Goal: Task Accomplishment & Management: Manage account settings

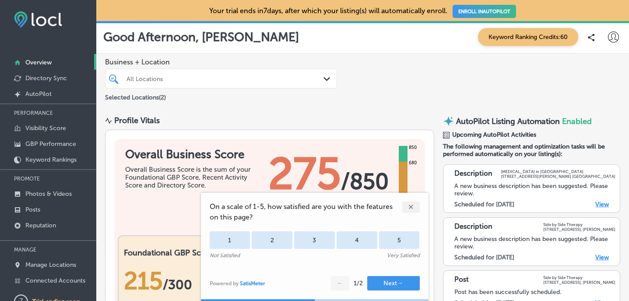
click at [392, 282] on button "Next →" at bounding box center [393, 283] width 53 height 14
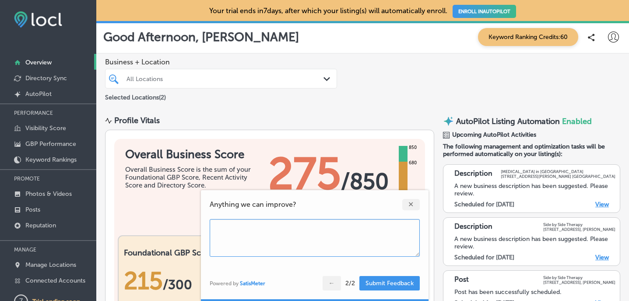
click at [412, 208] on div "✕" at bounding box center [411, 204] width 18 height 11
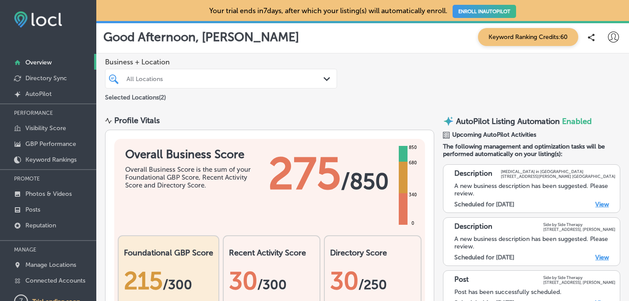
click at [599, 207] on div "Description ABA Therapy in Toronto 271 Ridley Blvd Toronto A new business descr…" at bounding box center [531, 188] width 177 height 49
click at [599, 205] on link "View" at bounding box center [602, 204] width 14 height 7
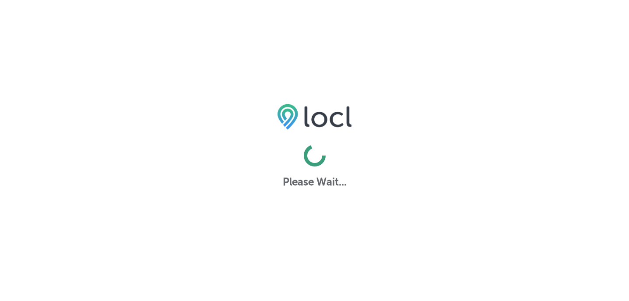
select select "US"
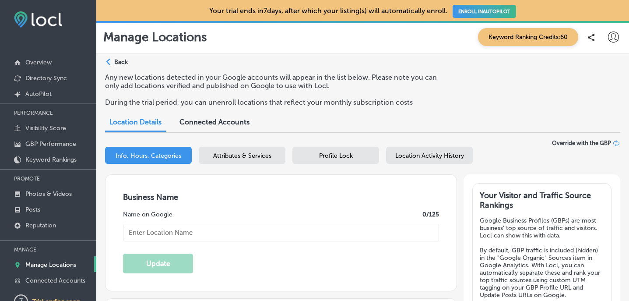
type input "[MEDICAL_DATA] in [GEOGRAPHIC_DATA]"
type textarea "ABA Therapy in Toronto delivers personalized Applied Behavior Analysis services…"
type input "https://www.abatherapyintoronto.com/"
select select "CA"
type input "+1 647 846 6077"
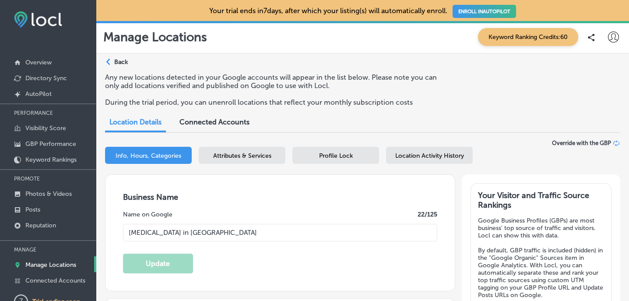
checkbox input "true"
type textarea "ABA Therapy in Toronto offers Applied Behavior Analysis (ABA) services, focusin…"
type input "[STREET_ADDRESS][PERSON_NAME]"
type input "[GEOGRAPHIC_DATA]"
type input "M5M 4N1"
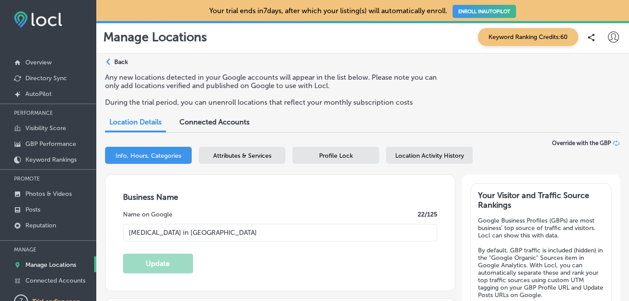
type input "CA"
click at [123, 63] on p "Back" at bounding box center [121, 61] width 14 height 7
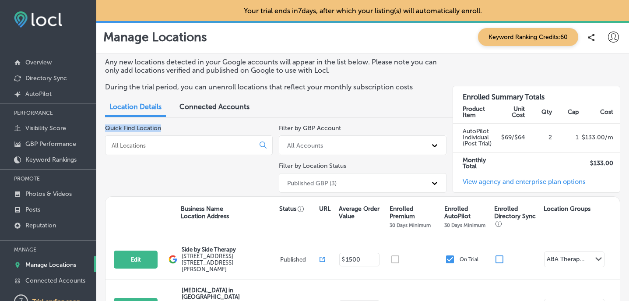
drag, startPoint x: 216, startPoint y: 110, endPoint x: 178, endPoint y: 157, distance: 60.7
click at [178, 157] on div "Any new locations detected in your Google accounts will appear in the list belo…" at bounding box center [362, 212] width 533 height 319
click at [184, 144] on input at bounding box center [182, 145] width 142 height 8
click at [179, 146] on input at bounding box center [182, 145] width 142 height 8
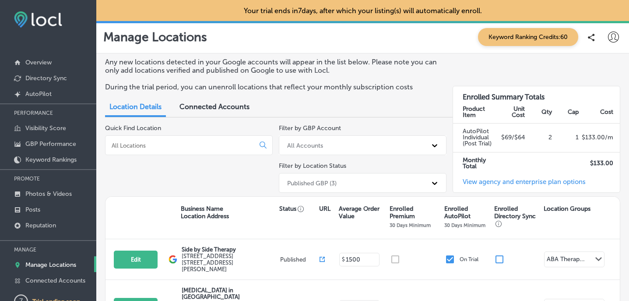
click at [179, 146] on input at bounding box center [182, 145] width 142 height 8
click at [292, 149] on div "All Accounts" at bounding box center [355, 145] width 144 height 14
click at [306, 179] on div "jeffmalc@gmail.com" at bounding box center [363, 182] width 168 height 14
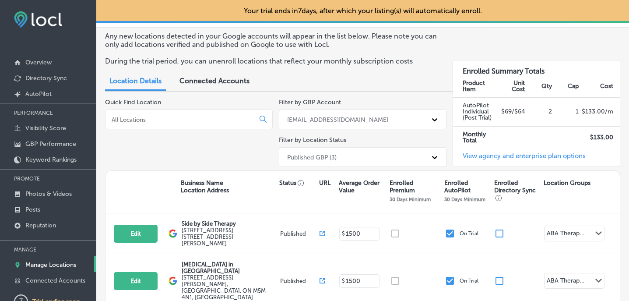
click at [307, 167] on div "Published GBP (3)" at bounding box center [363, 157] width 168 height 20
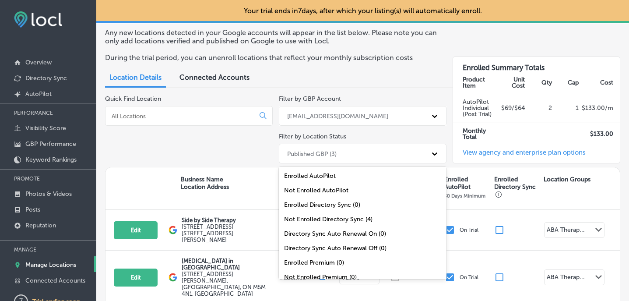
scroll to position [4, 0]
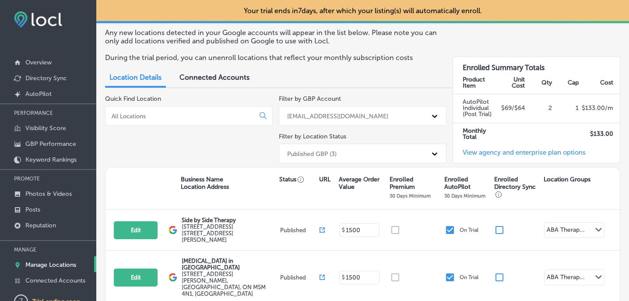
click at [314, 154] on div "Published GBP (3)" at bounding box center [311, 153] width 49 height 7
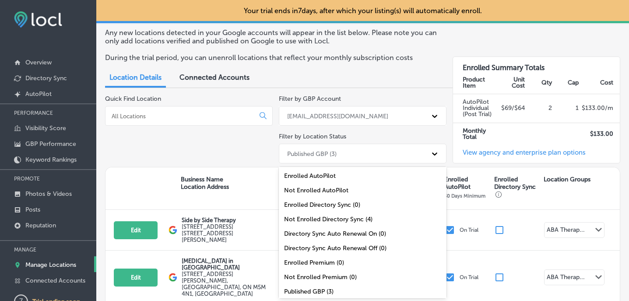
scroll to position [0, 0]
click at [314, 154] on div "Published GBP (3)" at bounding box center [311, 153] width 49 height 7
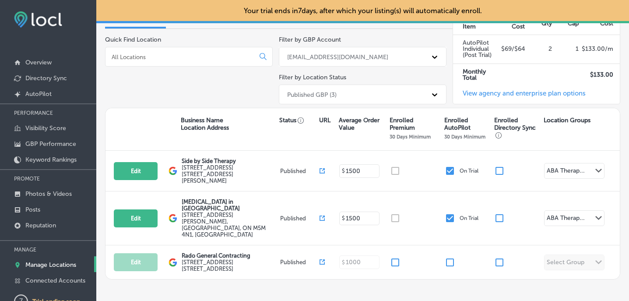
scroll to position [89, 0]
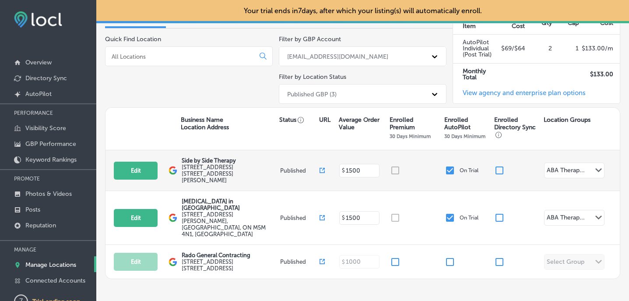
click at [218, 165] on label "252 Charlton Avenue , Thornhill, ON L4J 6H2, CA" at bounding box center [230, 174] width 96 height 20
click at [570, 171] on div "ABA Therap..." at bounding box center [566, 171] width 38 height 10
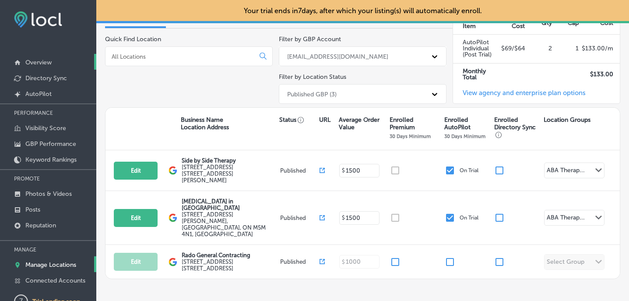
click at [42, 63] on p "Overview" at bounding box center [38, 62] width 26 height 7
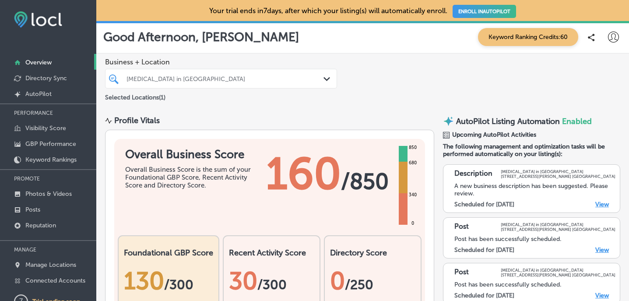
click at [328, 81] on div "Path Created with Sketch." at bounding box center [329, 79] width 10 height 10
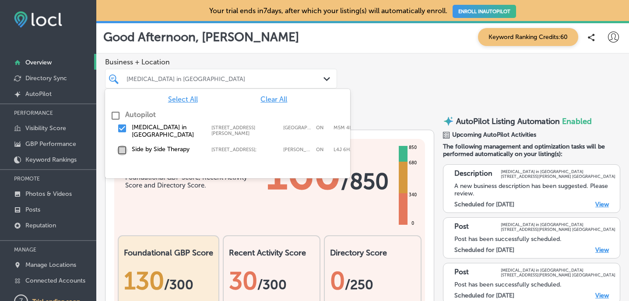
click at [123, 145] on input "checkbox" at bounding box center [122, 150] width 11 height 11
click at [123, 129] on input "checkbox" at bounding box center [122, 128] width 11 height 11
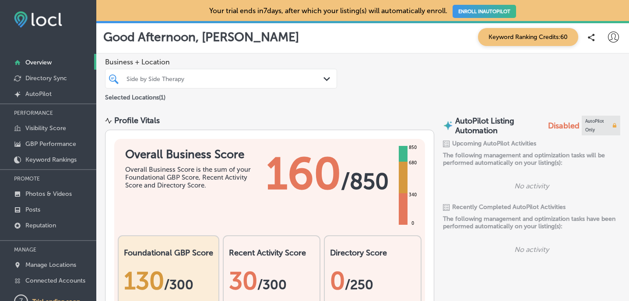
click at [382, 68] on div "Business + Location Side by Side Therapy Path Created with Sketch. Selected Loc…" at bounding box center [362, 79] width 533 height 53
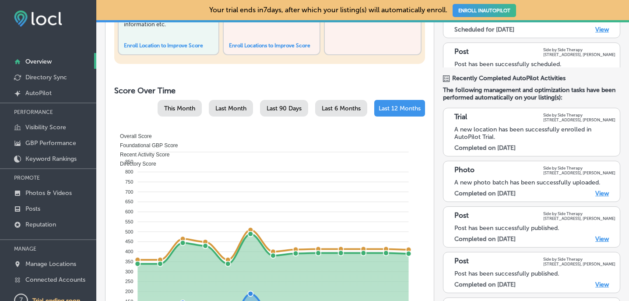
scroll to position [313, 0]
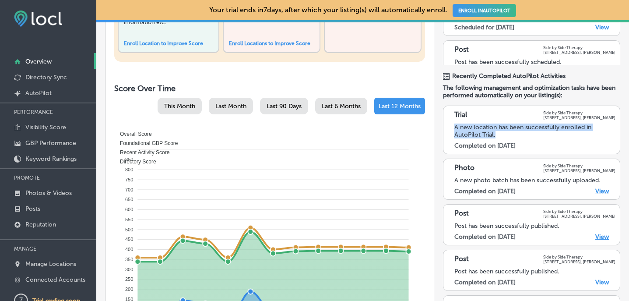
drag, startPoint x: 454, startPoint y: 125, endPoint x: 495, endPoint y: 136, distance: 42.3
click at [495, 136] on div "A new location has been successfully enrolled in AutoPilot Trial." at bounding box center [534, 130] width 161 height 15
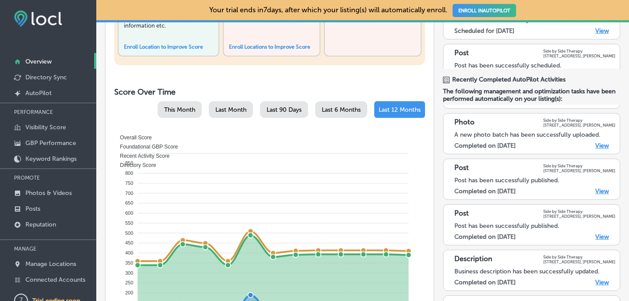
scroll to position [49, 0]
click at [604, 142] on link "View" at bounding box center [602, 145] width 14 height 7
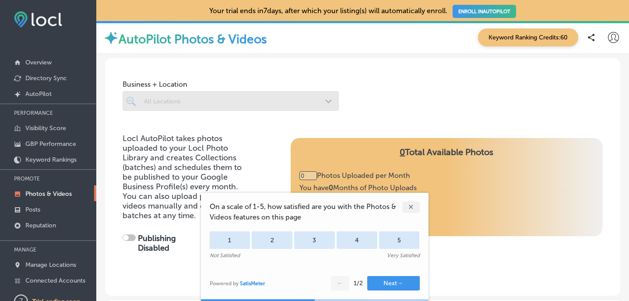
type input "5"
checkbox input "true"
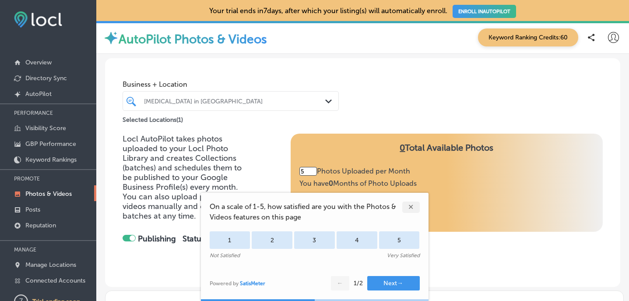
click at [412, 206] on div "✕" at bounding box center [411, 206] width 18 height 11
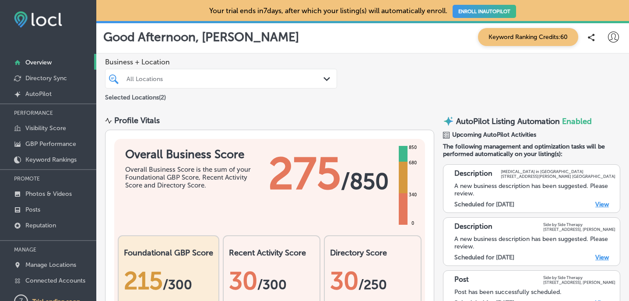
click at [237, 82] on div at bounding box center [212, 79] width 172 height 12
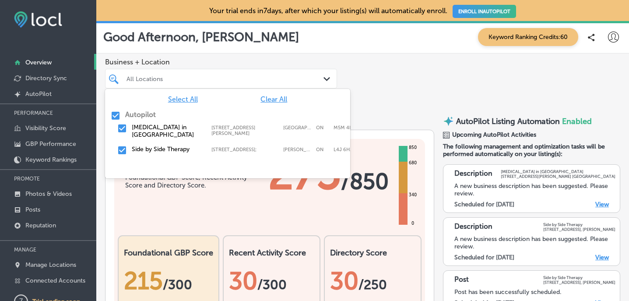
click at [119, 125] on input "checkbox" at bounding box center [122, 128] width 11 height 11
click at [400, 103] on div "Business + Location option 271 Ridley Blvd, deselected. option 271 Ridley Blvd …" at bounding box center [362, 79] width 533 height 53
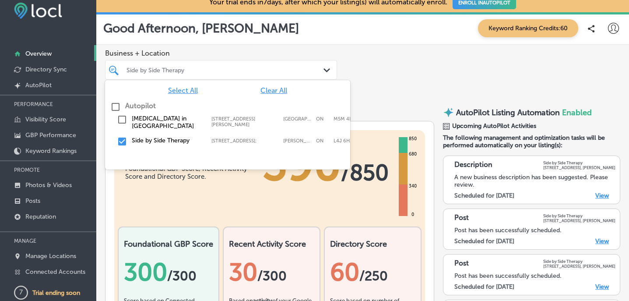
click at [332, 73] on div "Path Created with Sketch." at bounding box center [329, 71] width 10 height 10
click at [124, 136] on input "checkbox" at bounding box center [122, 141] width 11 height 11
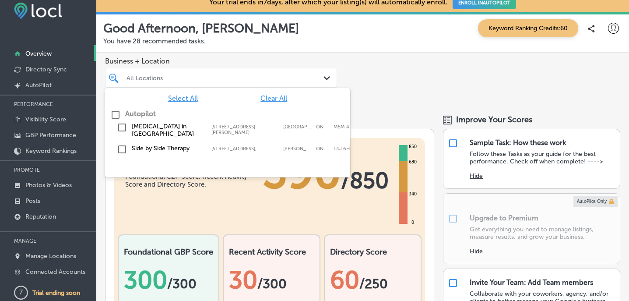
click at [125, 119] on div "Autopilot" at bounding box center [227, 114] width 235 height 11
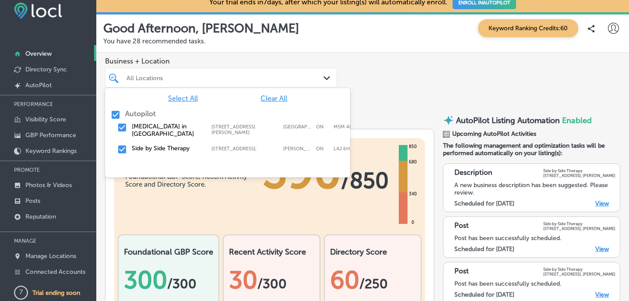
click at [125, 125] on input "checkbox" at bounding box center [122, 127] width 11 height 11
click at [124, 144] on input "checkbox" at bounding box center [122, 149] width 11 height 11
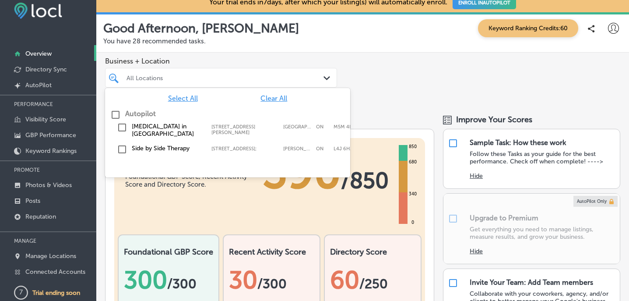
click at [125, 127] on input "checkbox" at bounding box center [122, 127] width 11 height 11
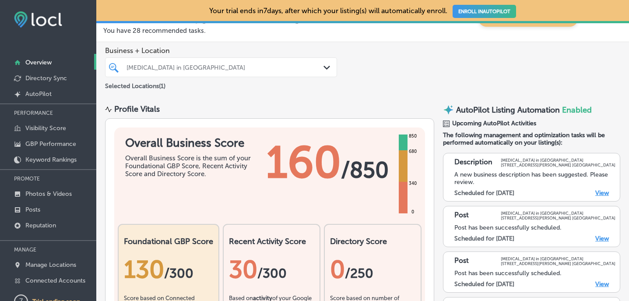
scroll to position [22, 0]
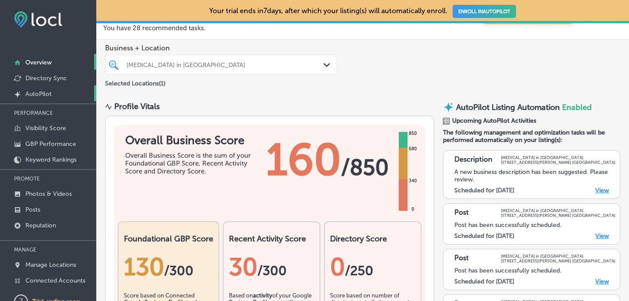
click at [56, 92] on link "Created by potrace 1.10, written by Peter Selinger 2001-2011 AutoPilot" at bounding box center [48, 93] width 96 height 16
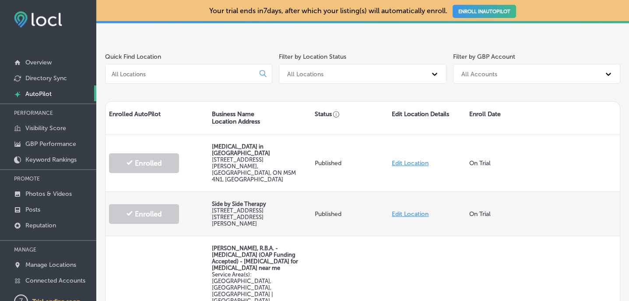
scroll to position [157, 0]
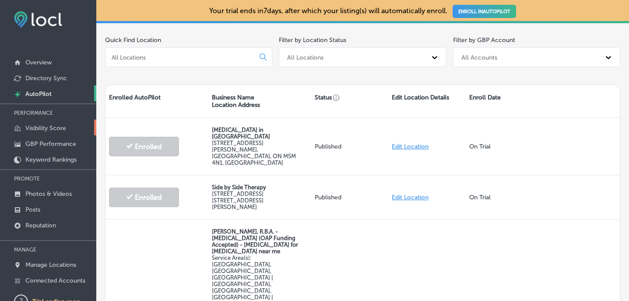
click at [51, 129] on p "Visibility Score" at bounding box center [45, 127] width 41 height 7
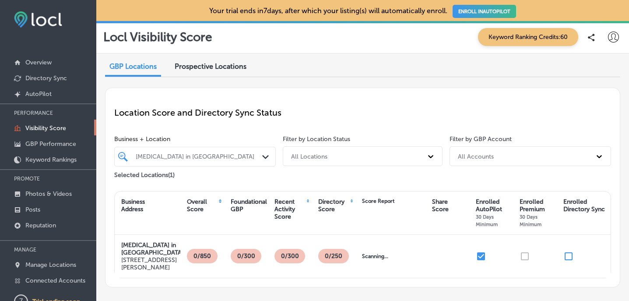
click at [222, 59] on div "Prospective Locations" at bounding box center [210, 67] width 85 height 19
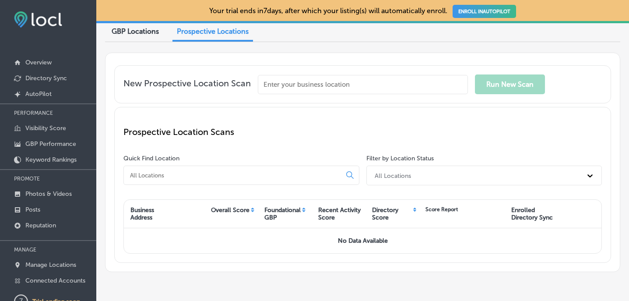
scroll to position [35, 0]
click at [282, 89] on input "text" at bounding box center [363, 84] width 210 height 19
click at [289, 87] on input "text" at bounding box center [363, 84] width 210 height 19
click at [281, 87] on input "text" at bounding box center [363, 84] width 210 height 19
click at [291, 82] on input "text" at bounding box center [363, 84] width 210 height 19
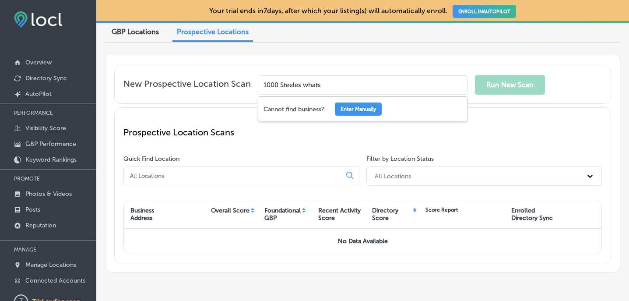
type input "1000 Steeles whats"
click at [51, 143] on p "GBP Performance" at bounding box center [50, 143] width 51 height 7
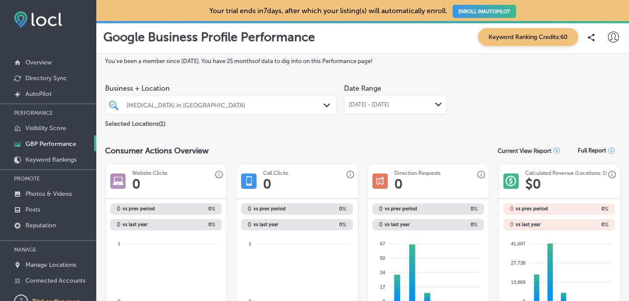
click at [172, 105] on div "ABA Therapy in Toronto" at bounding box center [226, 104] width 198 height 7
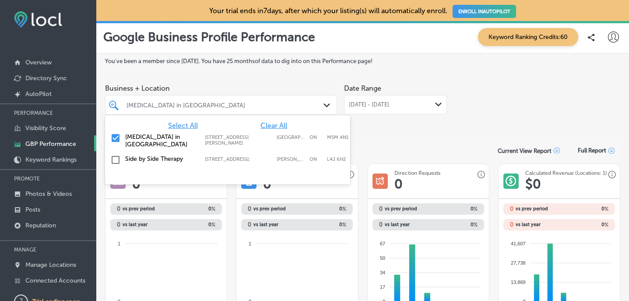
click at [172, 105] on div "ABA Therapy in Toronto" at bounding box center [226, 104] width 198 height 7
click at [114, 157] on input "checkbox" at bounding box center [115, 160] width 11 height 11
click at [118, 139] on input "checkbox" at bounding box center [115, 138] width 11 height 11
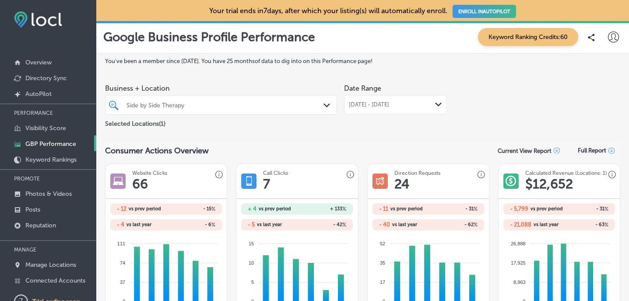
click at [433, 110] on div "Aug 01, 2025 - Aug 31, 2025 Path Created with Sketch." at bounding box center [395, 104] width 103 height 19
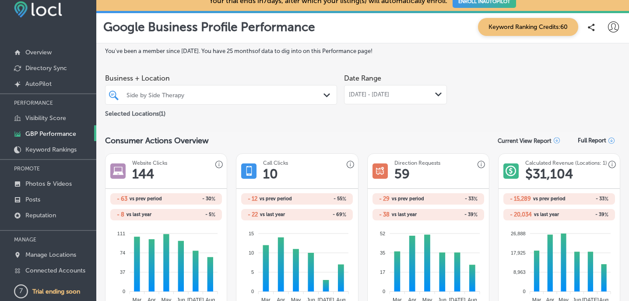
scroll to position [6, 0]
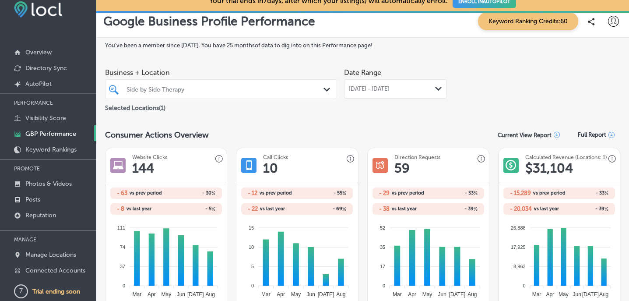
click at [368, 99] on div "Date Range Jul 01, 2025 - Aug 31, 2025 Path Created with Sketch." at bounding box center [395, 88] width 103 height 49
click at [368, 97] on div "Jul 01, 2025 - Aug 31, 2025 Path Created with Sketch." at bounding box center [395, 88] width 103 height 19
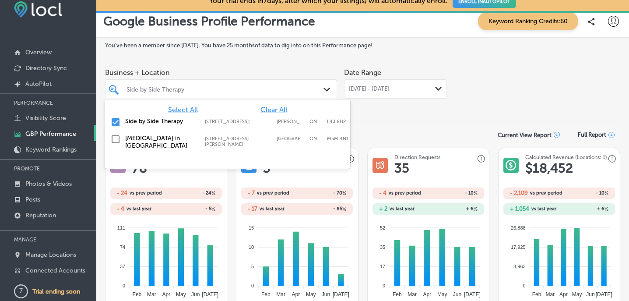
click at [300, 81] on div "Side by Side Therapy Path Created with Sketch." at bounding box center [221, 89] width 232 height 20
click at [305, 84] on div "Side by Side Therapy" at bounding box center [221, 89] width 198 height 14
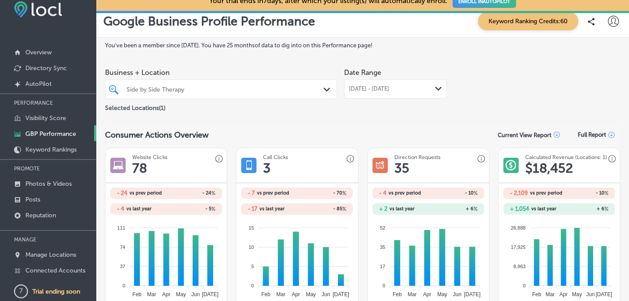
click at [375, 83] on div "Jul 01, 2025 - Jul 31, 2025 Path Created with Sketch." at bounding box center [395, 88] width 103 height 19
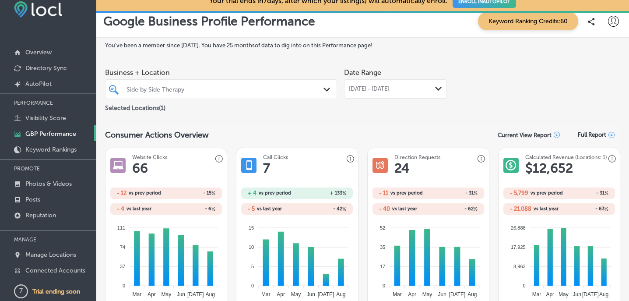
click at [316, 88] on div "Side by Side Therapy" at bounding box center [226, 88] width 198 height 7
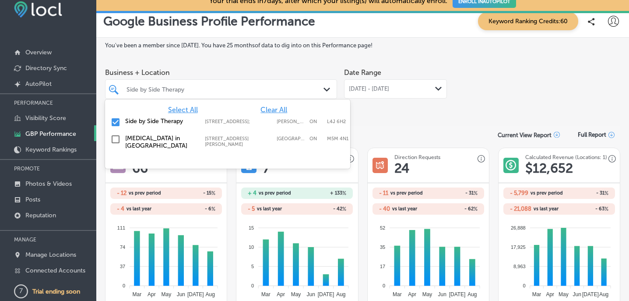
click at [316, 88] on div "Side by Side Therapy" at bounding box center [226, 88] width 198 height 7
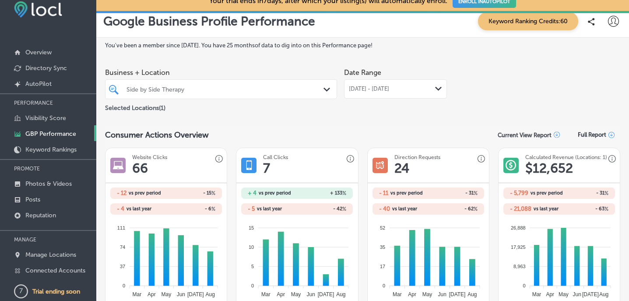
click at [385, 79] on div "Aug 01, 2025 - Aug 31, 2025 Path Created with Sketch." at bounding box center [395, 88] width 103 height 19
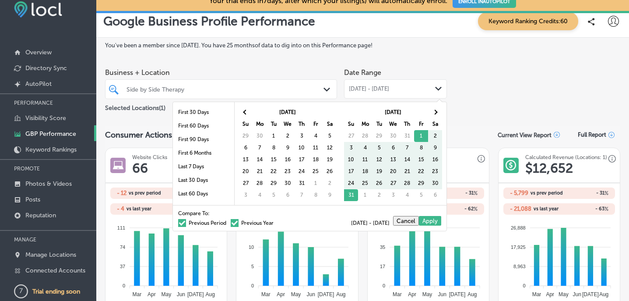
click at [386, 86] on span "Aug 01, 2025 - Aug 31, 2025" at bounding box center [369, 88] width 40 height 7
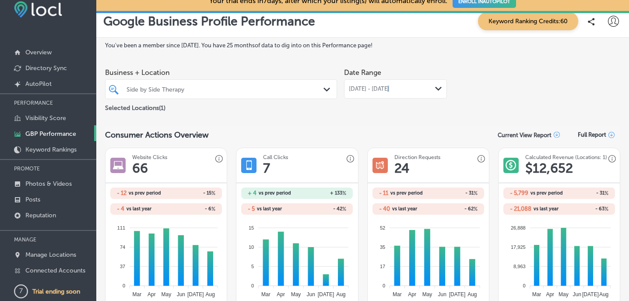
click at [386, 86] on span "Aug 01, 2025 - Aug 31, 2025" at bounding box center [369, 88] width 40 height 7
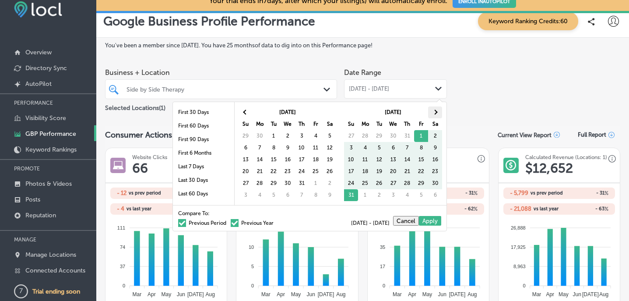
click at [434, 109] on span at bounding box center [435, 111] width 5 height 5
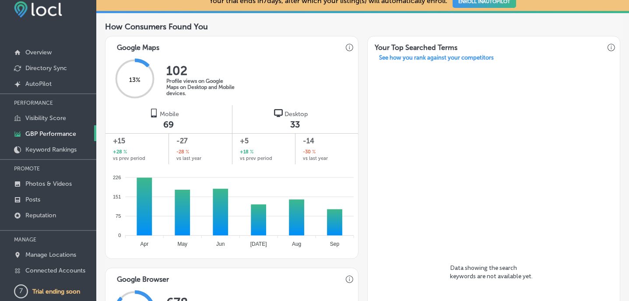
scroll to position [311, 0]
click at [437, 57] on p "See how you rank against your competitors" at bounding box center [436, 58] width 129 height 9
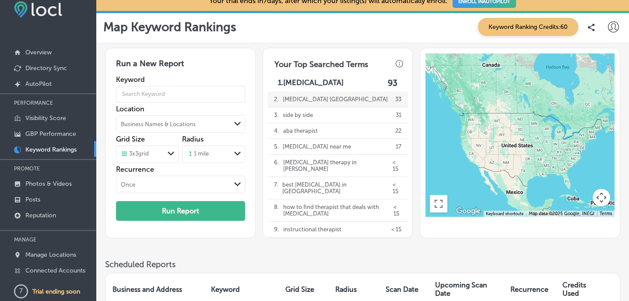
click at [312, 97] on p "aba therapy toronto" at bounding box center [335, 99] width 105 height 15
click at [222, 116] on div "Business Names & Locations Path Created with Sketch." at bounding box center [180, 124] width 128 height 17
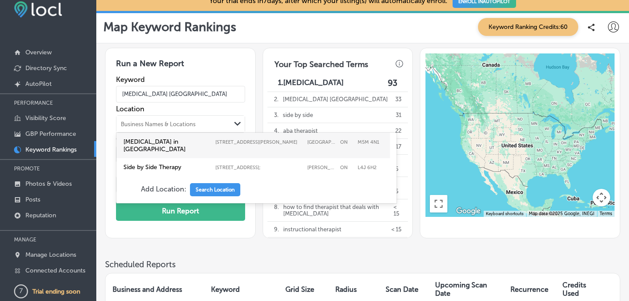
click at [244, 121] on div "Path Created with Sketch." at bounding box center [238, 124] width 14 height 14
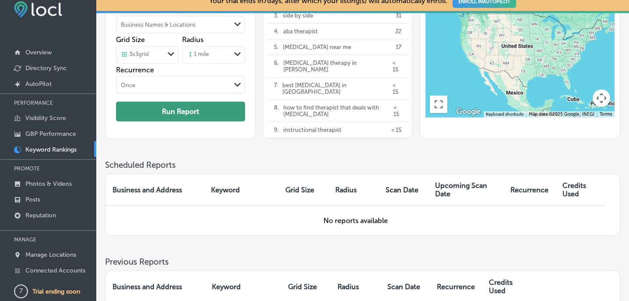
scroll to position [101, 0]
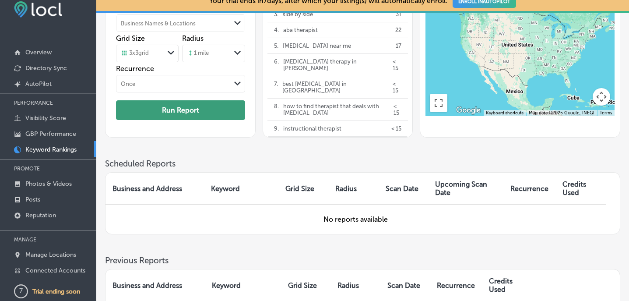
click at [203, 112] on button "Run Report" at bounding box center [180, 110] width 129 height 20
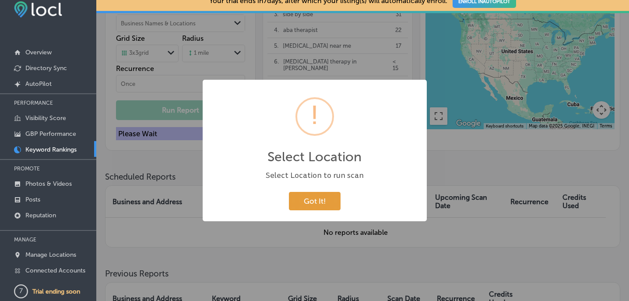
click at [305, 194] on button "Got It!" at bounding box center [315, 201] width 52 height 18
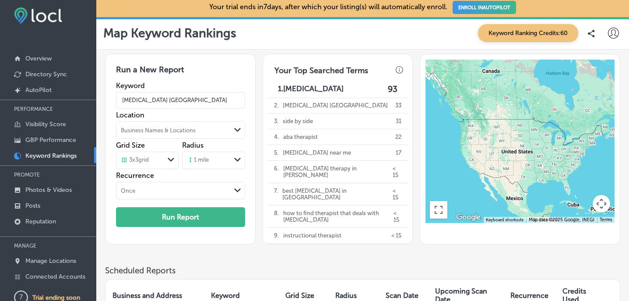
scroll to position [2, 0]
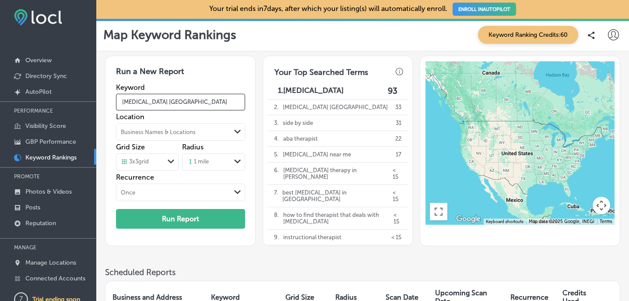
click at [196, 99] on input "aba therapy toronto" at bounding box center [180, 102] width 129 height 25
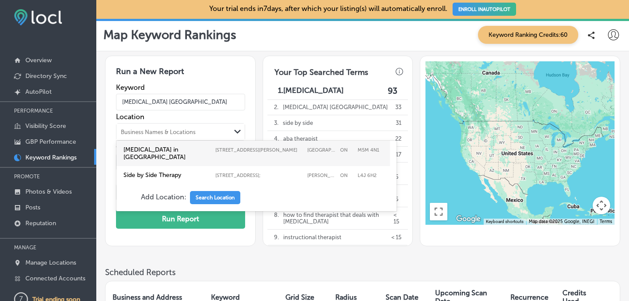
click at [168, 131] on div "Business Names & Locations" at bounding box center [158, 131] width 75 height 7
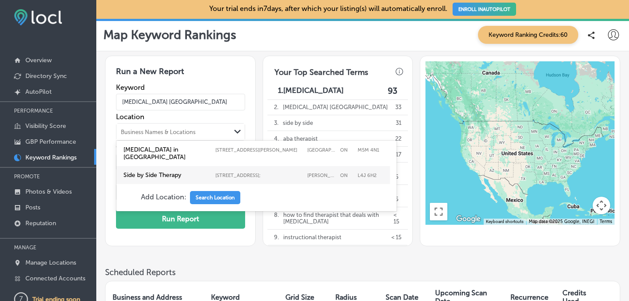
click at [255, 172] on label "252 Charlton Avenue;" at bounding box center [259, 175] width 88 height 6
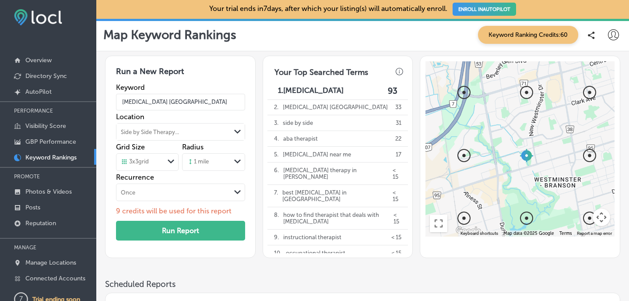
scroll to position [0, 0]
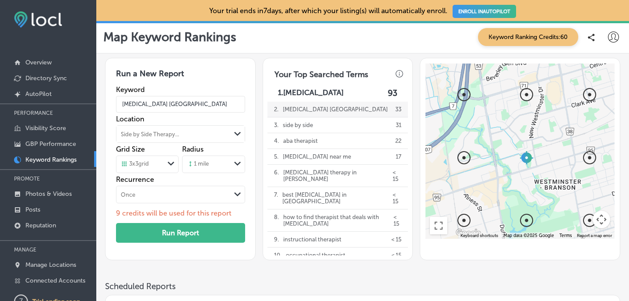
click at [313, 109] on p "aba therapy toronto" at bounding box center [335, 109] width 105 height 15
click at [311, 95] on p "1. aba therapy" at bounding box center [311, 93] width 66 height 10
type input "aba therapy"
click at [44, 194] on p "Photos & Videos" at bounding box center [48, 193] width 46 height 7
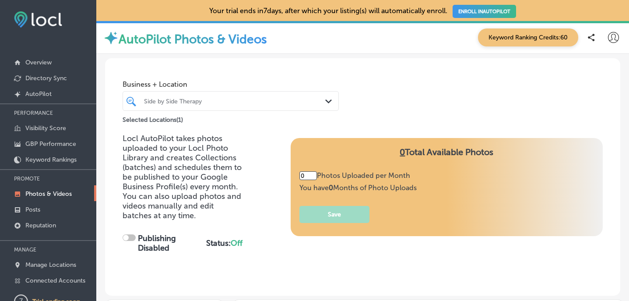
type input "5"
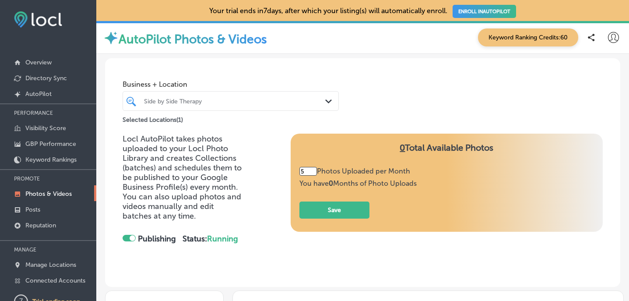
click at [128, 237] on div at bounding box center [129, 238] width 13 height 7
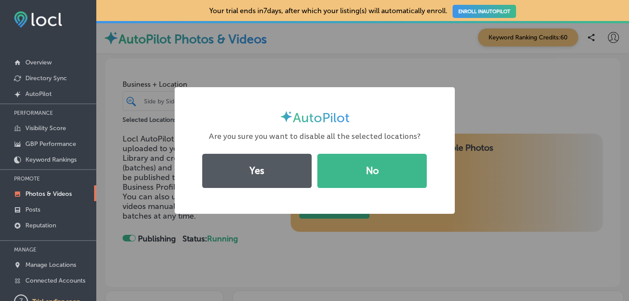
click at [239, 181] on button "Yes" at bounding box center [256, 171] width 109 height 34
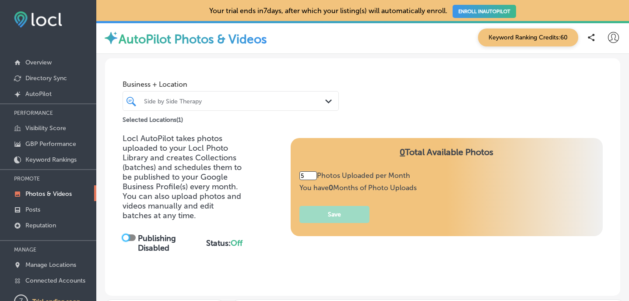
click at [172, 112] on div "Selected Locations ( 1 )" at bounding box center [231, 118] width 216 height 14
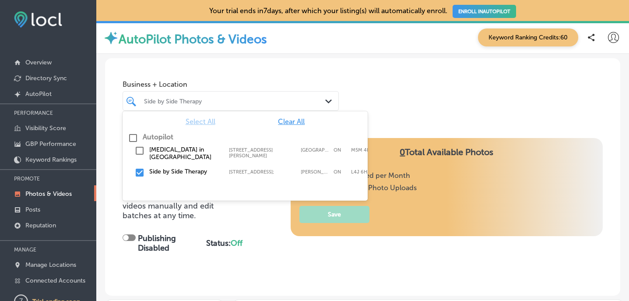
click at [179, 101] on div "Side by Side Therapy" at bounding box center [235, 100] width 182 height 7
click at [141, 147] on input "checkbox" at bounding box center [139, 150] width 11 height 11
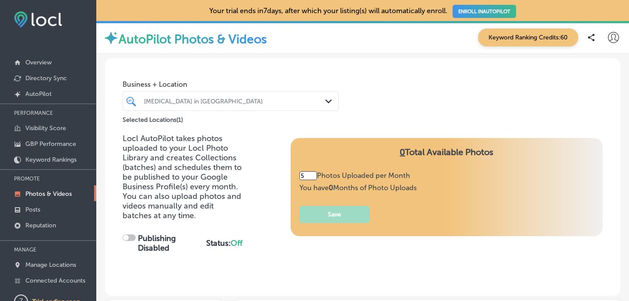
click at [161, 201] on p "Locl AutoPilot takes photos uploaded to your Locl Photo Library and creates Col…" at bounding box center [183, 177] width 120 height 87
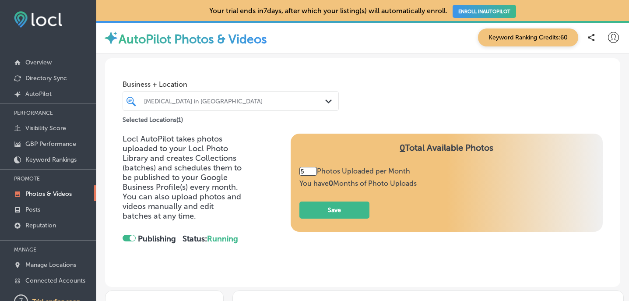
click at [129, 236] on div at bounding box center [129, 238] width 13 height 7
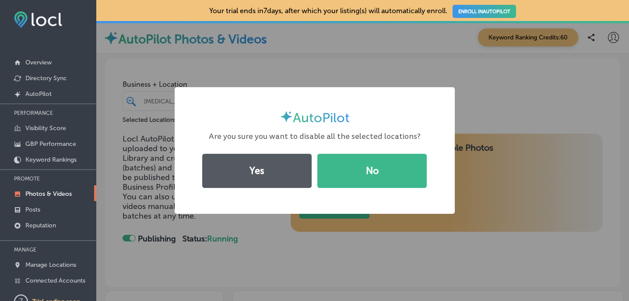
click at [264, 181] on button "Yes" at bounding box center [256, 171] width 109 height 34
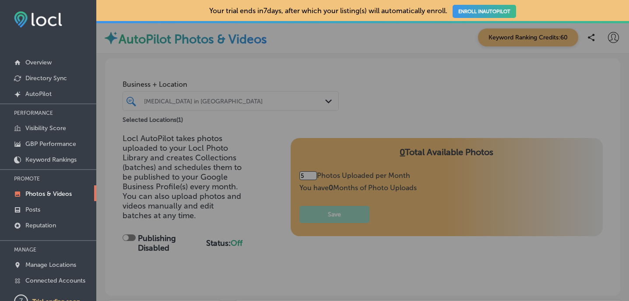
checkbox input "false"
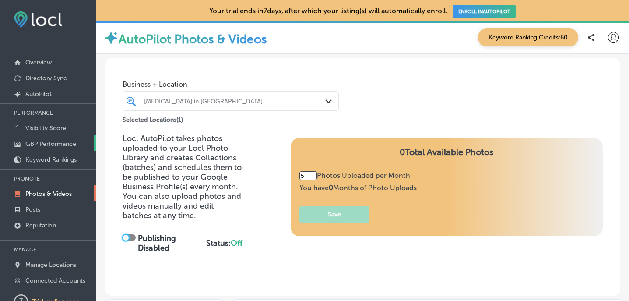
click at [59, 141] on p "GBP Performance" at bounding box center [50, 143] width 51 height 7
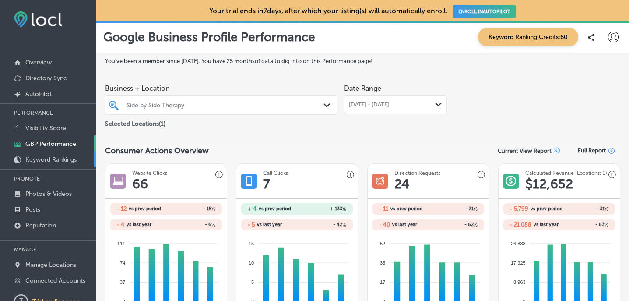
click at [60, 156] on p "Keyword Rankings" at bounding box center [50, 159] width 51 height 7
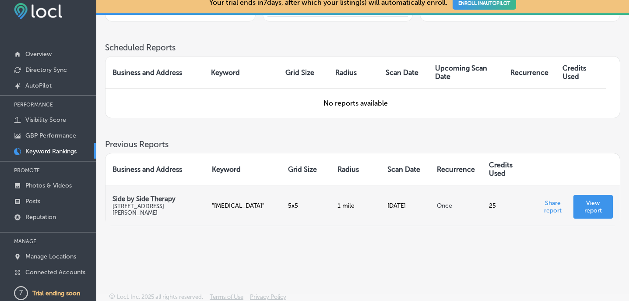
scroll to position [10, 0]
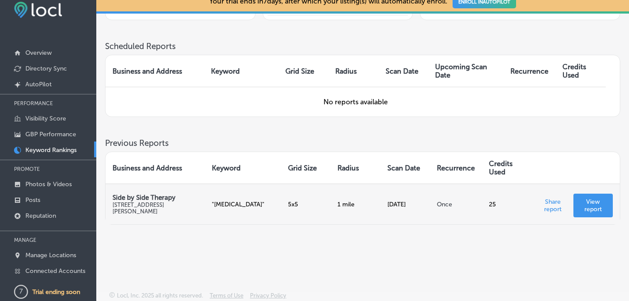
click at [169, 203] on p "252 Charlton Ave, Thornhill, ON L4J 6H2, Canada" at bounding box center [155, 207] width 85 height 13
click at [588, 203] on p "View report" at bounding box center [593, 205] width 25 height 15
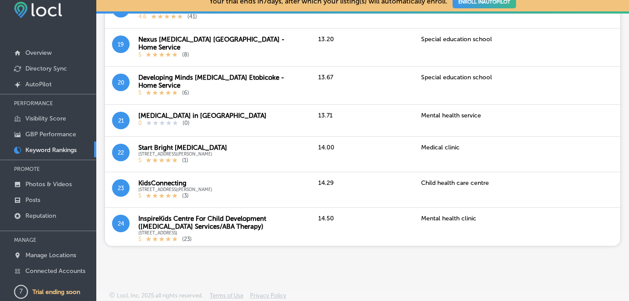
scroll to position [10, 0]
click at [66, 180] on p "Photos & Videos" at bounding box center [48, 183] width 46 height 7
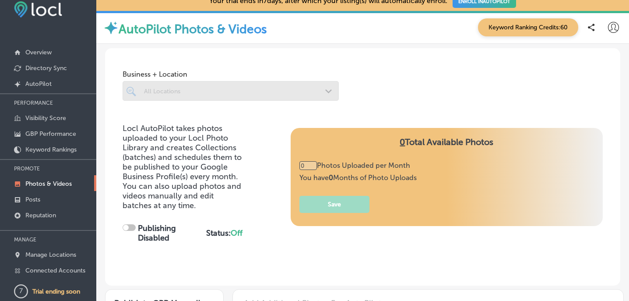
type input "5"
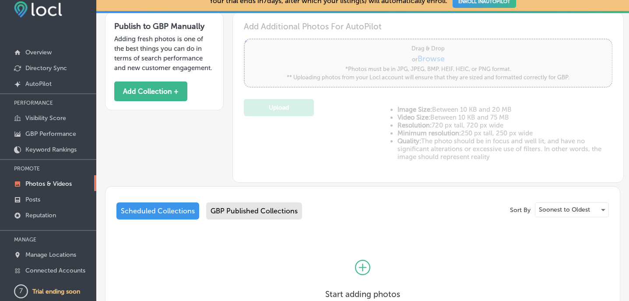
scroll to position [275, 0]
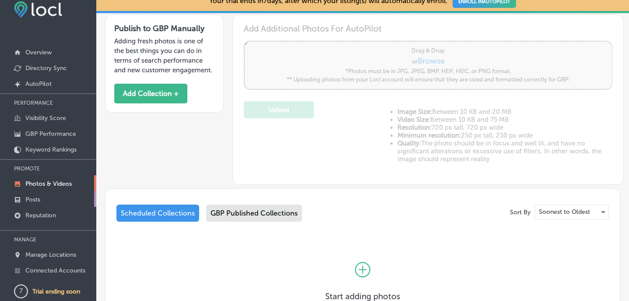
click at [46, 199] on link "Posts" at bounding box center [48, 199] width 96 height 16
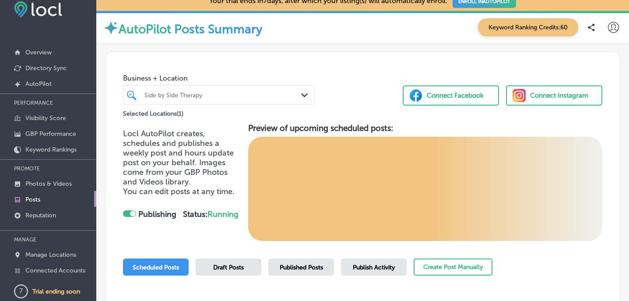
click at [129, 211] on div at bounding box center [129, 213] width 13 height 7
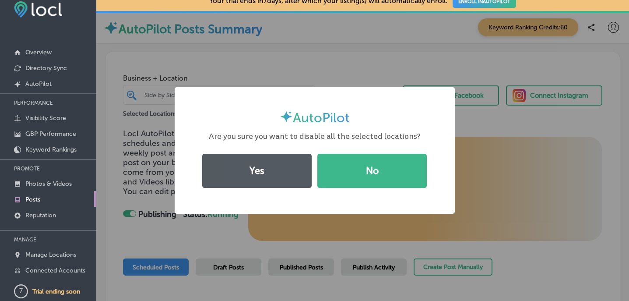
click at [237, 183] on button "Yes" at bounding box center [256, 171] width 109 height 34
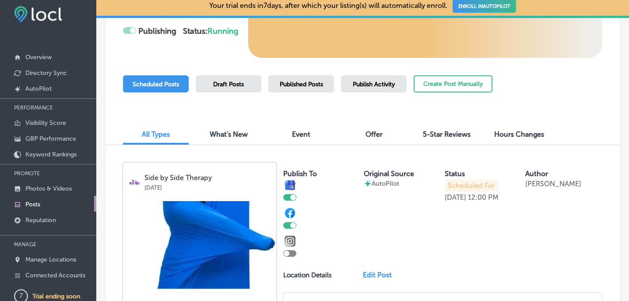
scroll to position [10, 0]
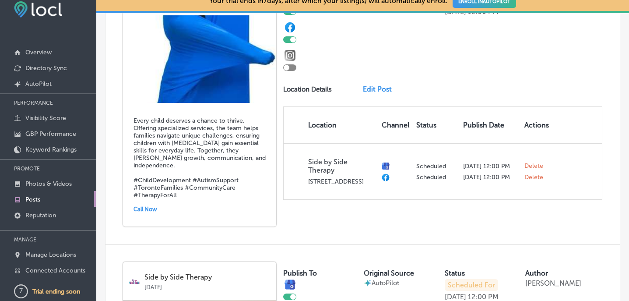
checkbox input "false"
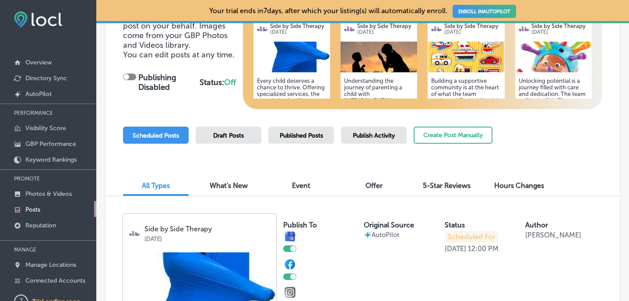
scroll to position [145, 0]
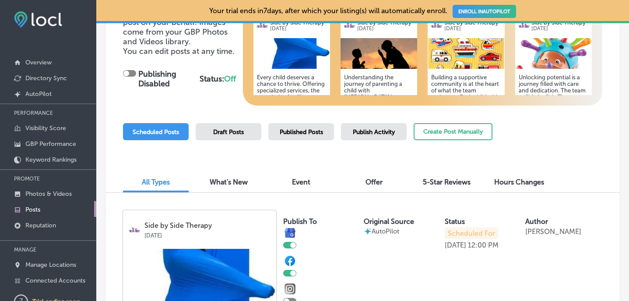
click at [229, 185] on span "What's New" at bounding box center [229, 182] width 38 height 8
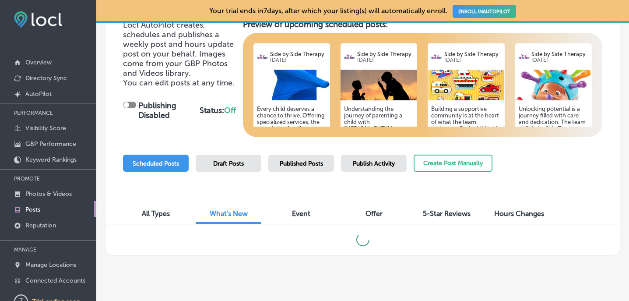
scroll to position [116, 0]
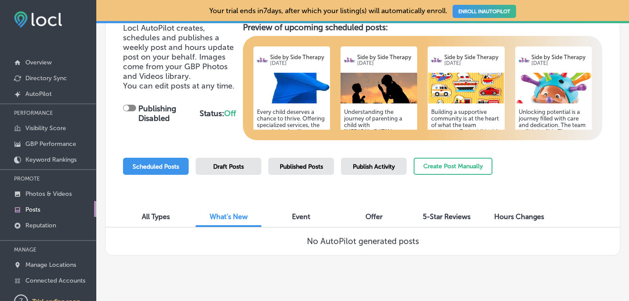
click at [359, 163] on span "Publish Activity" at bounding box center [374, 166] width 42 height 7
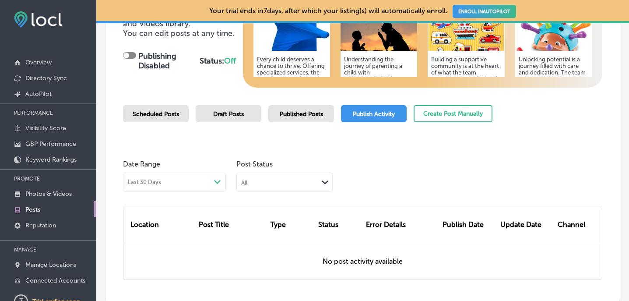
scroll to position [160, 0]
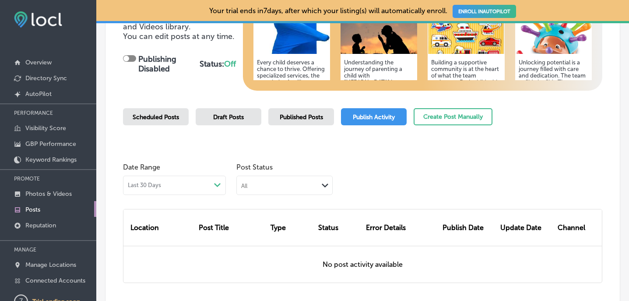
click at [292, 114] on span "Published Posts" at bounding box center [301, 116] width 43 height 7
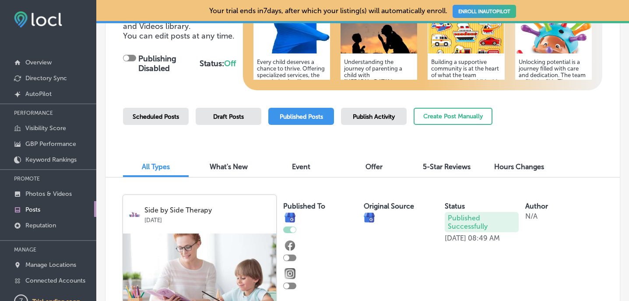
scroll to position [160, 0]
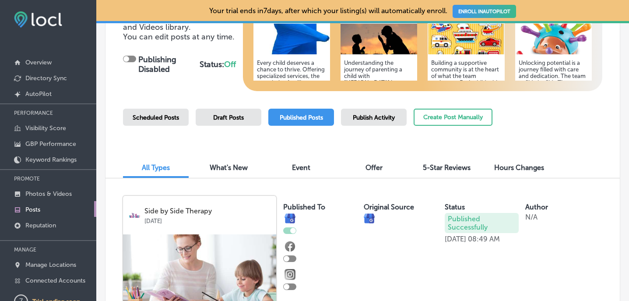
click at [208, 115] on div "Draft Posts" at bounding box center [229, 117] width 66 height 17
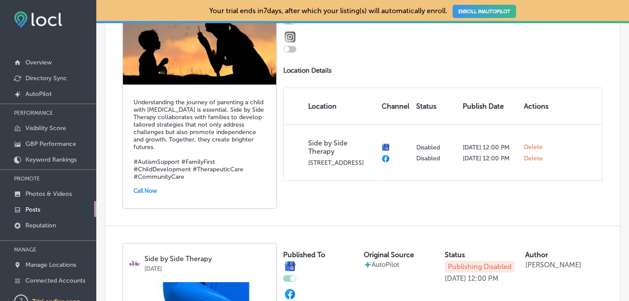
scroll to position [0, 0]
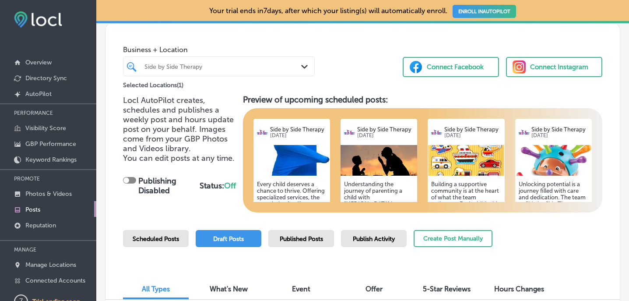
click at [148, 240] on span "Scheduled Posts" at bounding box center [156, 238] width 46 height 7
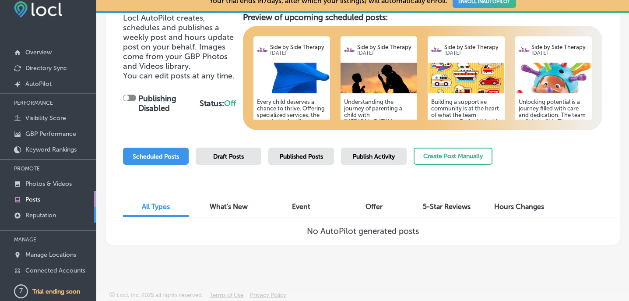
click at [53, 215] on p "Reputation" at bounding box center [40, 214] width 31 height 7
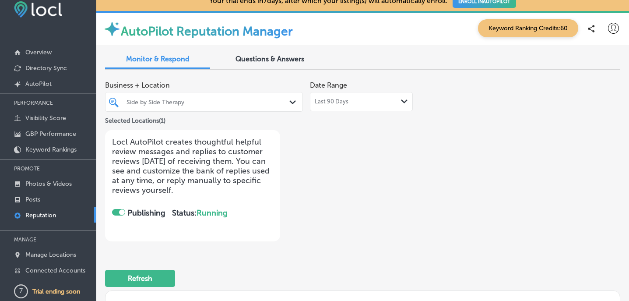
click at [114, 209] on div at bounding box center [118, 212] width 13 height 7
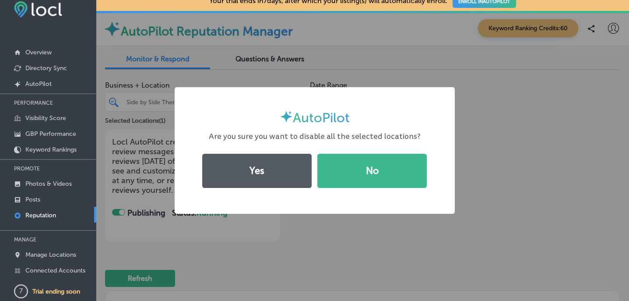
click at [250, 161] on button "Yes" at bounding box center [256, 171] width 109 height 34
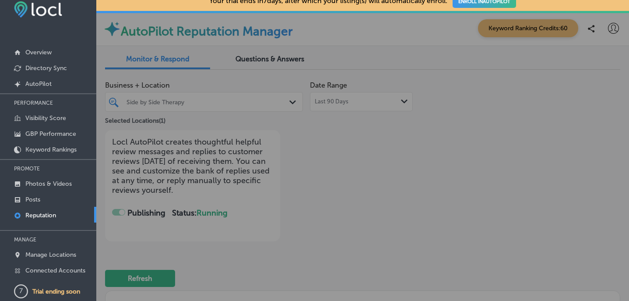
checkbox input "false"
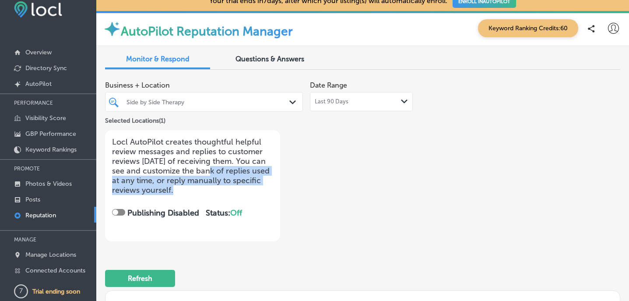
drag, startPoint x: 213, startPoint y: 170, endPoint x: 187, endPoint y: 184, distance: 29.8
click at [187, 184] on p "Locl AutoPilot creates thoughtful helpful review messages and replies to custom…" at bounding box center [192, 166] width 161 height 58
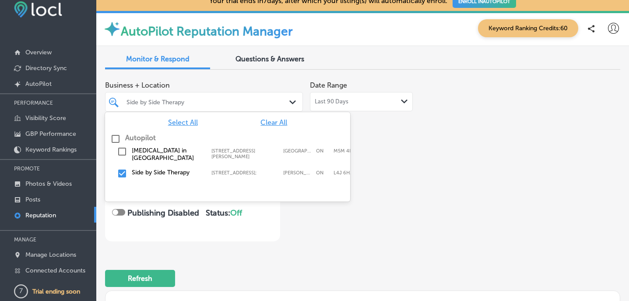
click at [201, 103] on div "Side by Side Therapy" at bounding box center [209, 101] width 164 height 7
click at [200, 83] on span "Business + Location" at bounding box center [204, 85] width 198 height 8
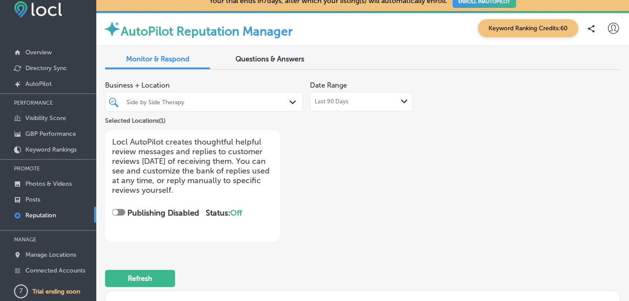
click at [238, 67] on div "Questions & Answers" at bounding box center [269, 59] width 105 height 19
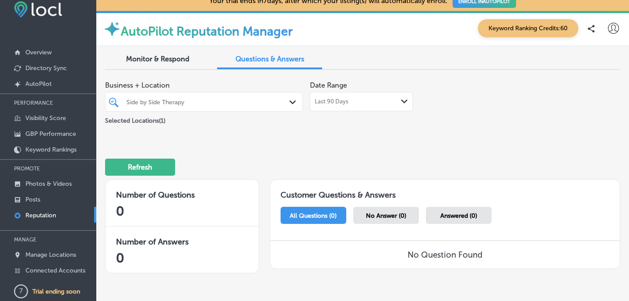
click at [332, 102] on span "Last 90 Days" at bounding box center [332, 101] width 34 height 7
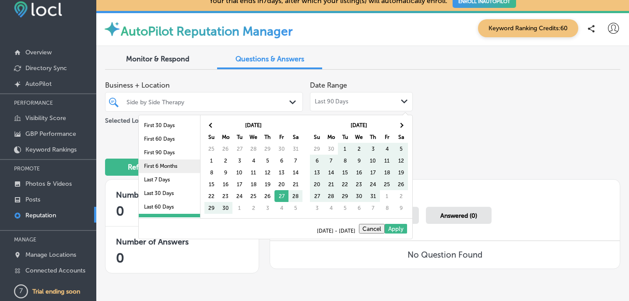
click at [182, 165] on li "First 6 Months" at bounding box center [169, 166] width 61 height 14
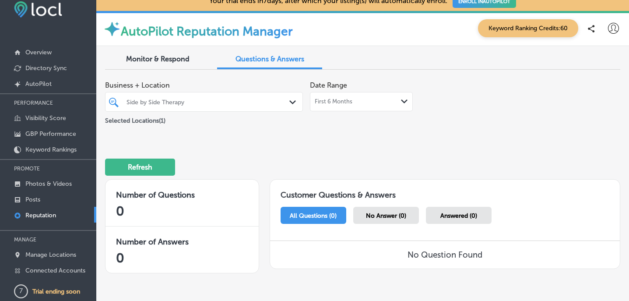
scroll to position [35, 0]
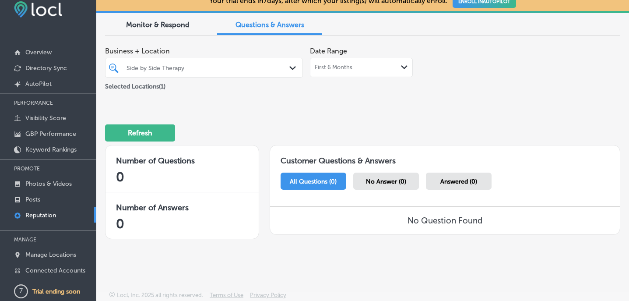
click at [170, 24] on span "Monitor & Respond" at bounding box center [157, 25] width 63 height 8
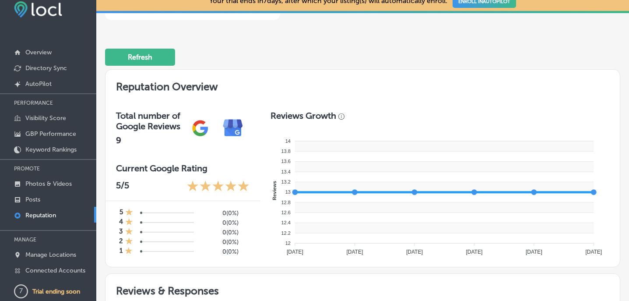
scroll to position [200, 0]
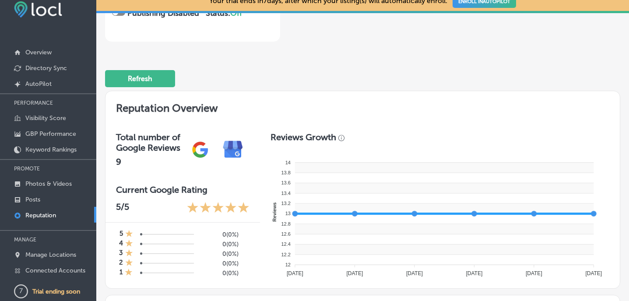
click at [162, 85] on div "Refresh" at bounding box center [142, 80] width 74 height 35
click at [162, 83] on button "Refresh" at bounding box center [140, 78] width 70 height 17
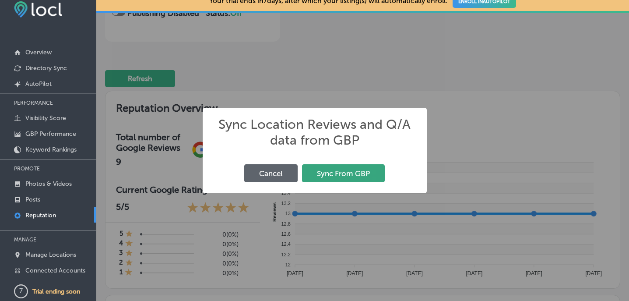
click at [318, 178] on button "Sync From GBP" at bounding box center [343, 173] width 83 height 18
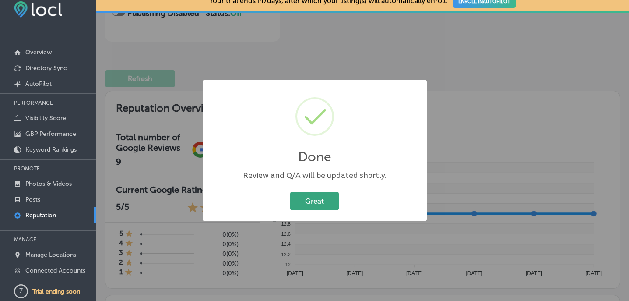
click at [316, 198] on button "Great" at bounding box center [314, 201] width 49 height 18
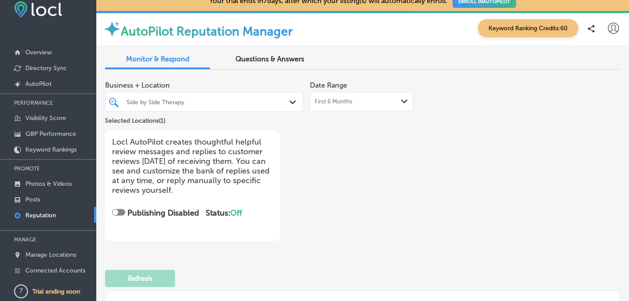
scroll to position [0, 0]
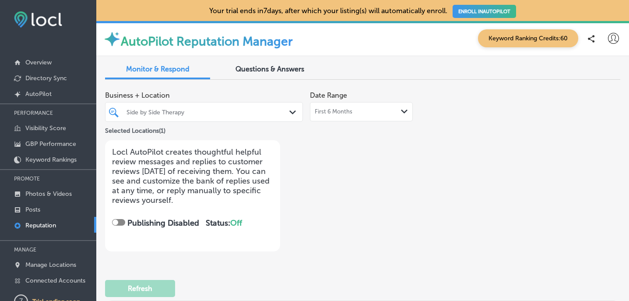
click at [260, 69] on span "Questions & Answers" at bounding box center [270, 69] width 69 height 8
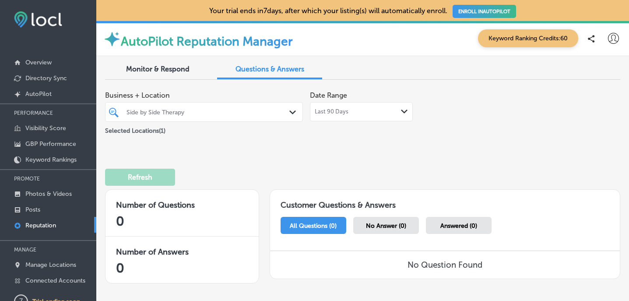
click at [332, 113] on span "Last 90 Days" at bounding box center [332, 111] width 34 height 7
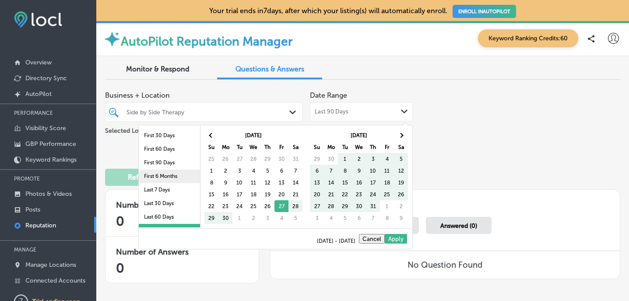
click at [149, 172] on li "First 6 Months" at bounding box center [169, 176] width 61 height 14
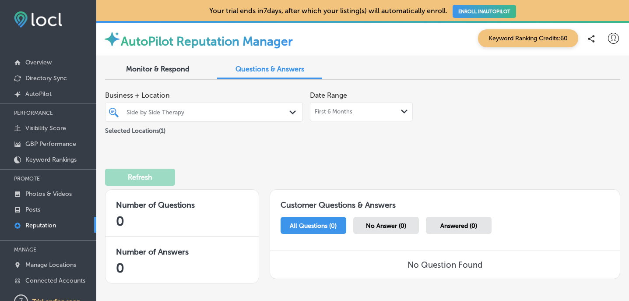
scroll to position [10, 0]
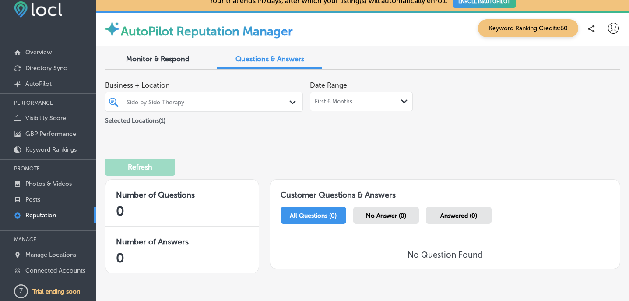
click at [45, 216] on p "Reputation" at bounding box center [40, 214] width 31 height 7
click at [47, 207] on link "Reputation" at bounding box center [48, 215] width 96 height 16
click at [48, 199] on link "Posts" at bounding box center [48, 199] width 96 height 16
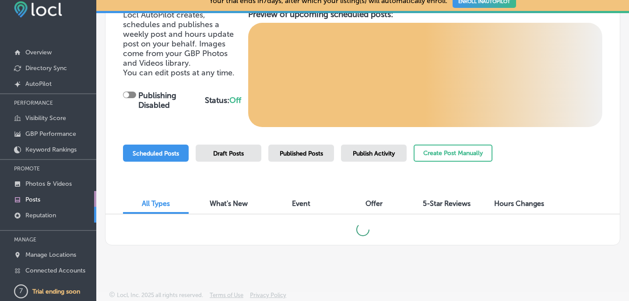
scroll to position [112, 0]
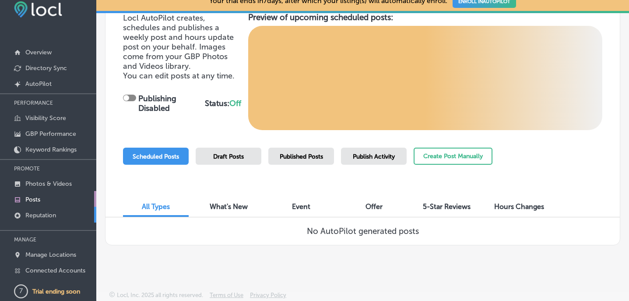
click at [43, 214] on p "Reputation" at bounding box center [40, 214] width 31 height 7
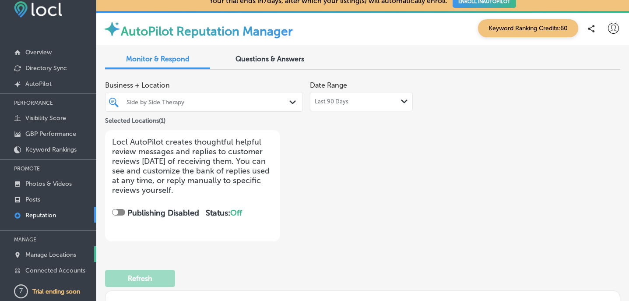
click at [44, 255] on p "Manage Locations" at bounding box center [50, 254] width 51 height 7
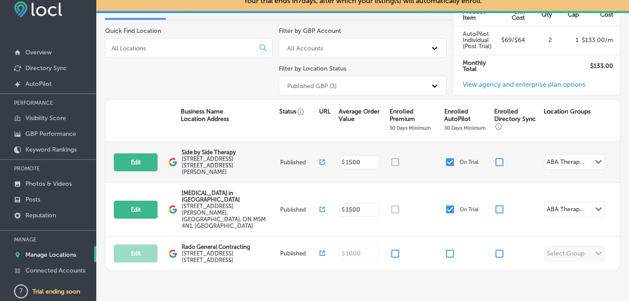
scroll to position [89, 0]
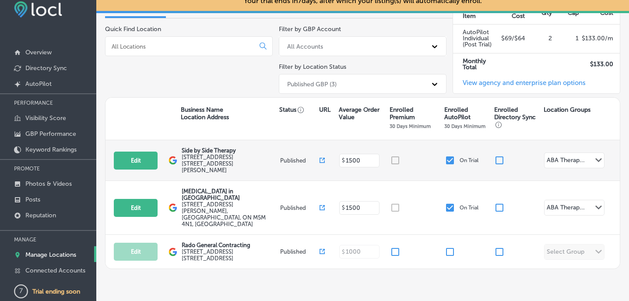
drag, startPoint x: 498, startPoint y: 189, endPoint x: 497, endPoint y: 162, distance: 27.1
click at [497, 162] on div "Edit This location is not published yet. Side by Side Therapy 252 Charlton Aven…" at bounding box center [363, 204] width 514 height 128
click at [500, 155] on input "checkbox" at bounding box center [499, 160] width 11 height 11
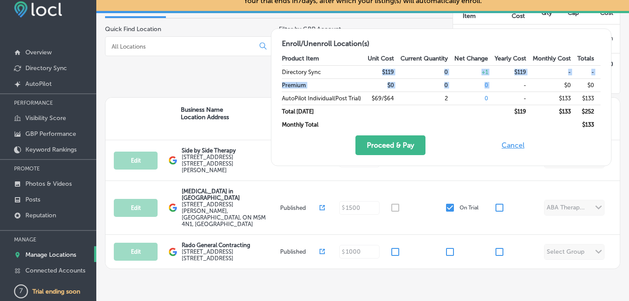
drag, startPoint x: 376, startPoint y: 73, endPoint x: 524, endPoint y: 81, distance: 148.2
click at [524, 81] on tbody "Directory Sync $119 0 + 1 $119 - - Premium $0 0 0 - $0 $0 AutoPilot Individual …" at bounding box center [441, 98] width 319 height 66
click at [516, 75] on td "$119" at bounding box center [514, 71] width 38 height 13
drag, startPoint x: 510, startPoint y: 110, endPoint x: 529, endPoint y: 114, distance: 20.1
click at [529, 114] on td "$ 119" at bounding box center [514, 111] width 38 height 13
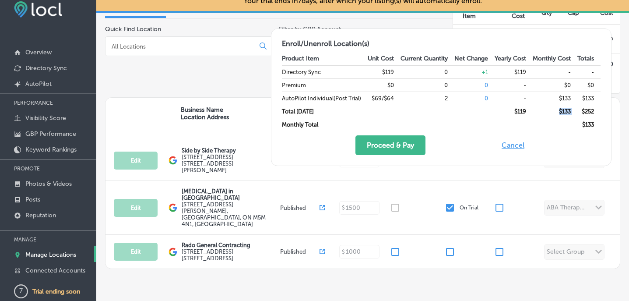
drag, startPoint x: 558, startPoint y: 113, endPoint x: 577, endPoint y: 112, distance: 19.3
click at [577, 112] on tr "Total Today $ 119 $ 133 $ 252" at bounding box center [441, 111] width 319 height 13
click at [577, 112] on td "$ 252" at bounding box center [588, 111] width 23 height 13
drag, startPoint x: 577, startPoint y: 112, endPoint x: 599, endPoint y: 112, distance: 21.9
click at [599, 112] on td "$ 252" at bounding box center [588, 111] width 23 height 13
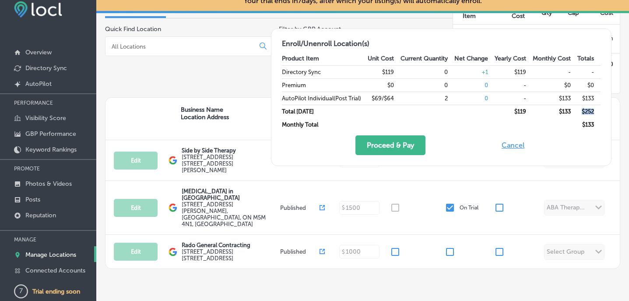
click at [599, 112] on td "$ 252" at bounding box center [588, 111] width 23 height 13
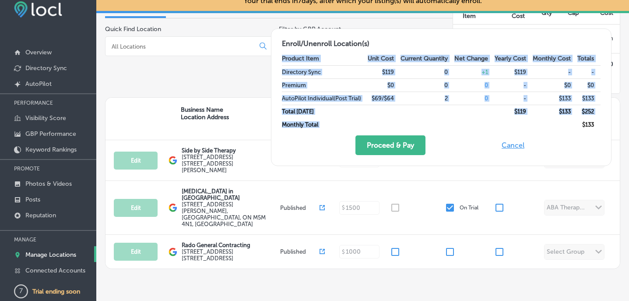
drag, startPoint x: 581, startPoint y: 126, endPoint x: 604, endPoint y: 124, distance: 22.4
click at [604, 124] on div "Enroll/Unenroll Location(s) Product Item Unit Cost Current Quantity Net Change …" at bounding box center [441, 97] width 340 height 137
click at [603, 124] on div "Enroll/Unenroll Location(s) Product Item Unit Cost Current Quantity Net Change …" at bounding box center [441, 97] width 340 height 137
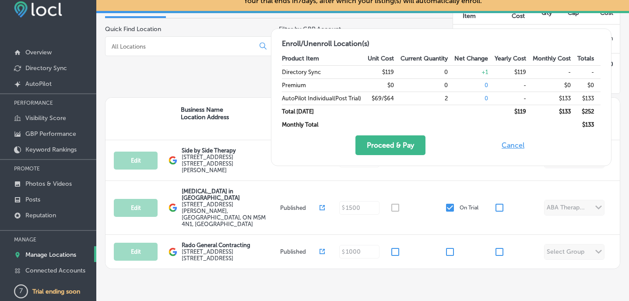
click at [515, 141] on button "Cancel" at bounding box center [513, 145] width 28 height 20
checkbox input "false"
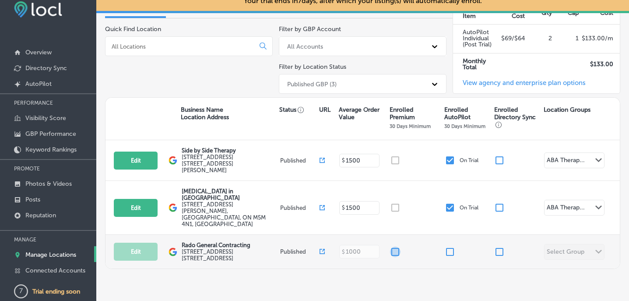
click at [395, 246] on input "checkbox" at bounding box center [395, 251] width 11 height 11
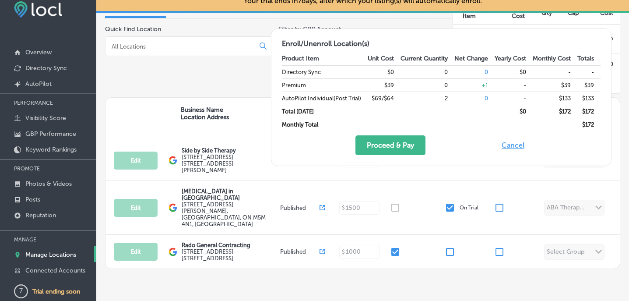
click at [511, 146] on button "Cancel" at bounding box center [513, 145] width 28 height 20
checkbox input "false"
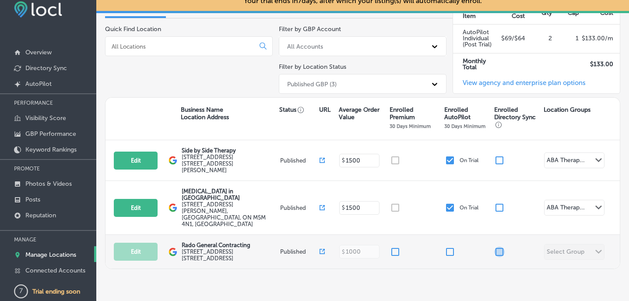
click at [499, 246] on input "checkbox" at bounding box center [499, 251] width 11 height 11
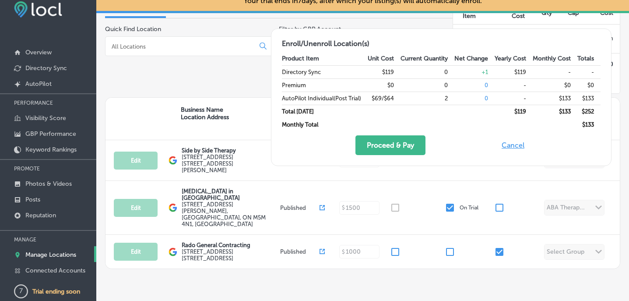
click at [514, 141] on button "Cancel" at bounding box center [513, 145] width 28 height 20
checkbox input "false"
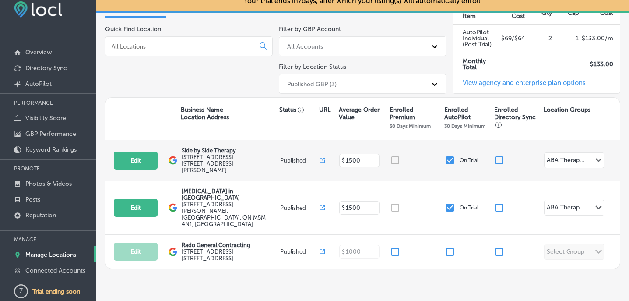
click at [393, 156] on div at bounding box center [417, 160] width 55 height 11
click at [563, 156] on div "ABA Therap..." at bounding box center [566, 161] width 38 height 10
click at [553, 140] on div "Edit This location is not published yet. Side by Side Therapy 252 Charlton Aven…" at bounding box center [363, 160] width 514 height 41
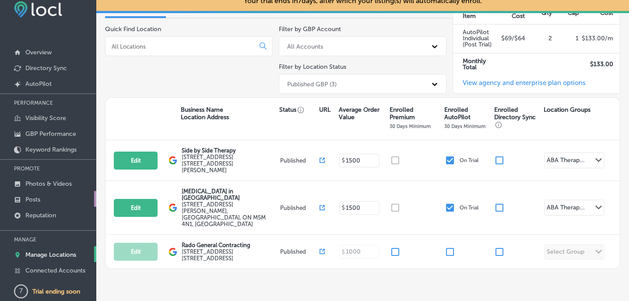
click at [48, 194] on link "Posts" at bounding box center [48, 199] width 96 height 16
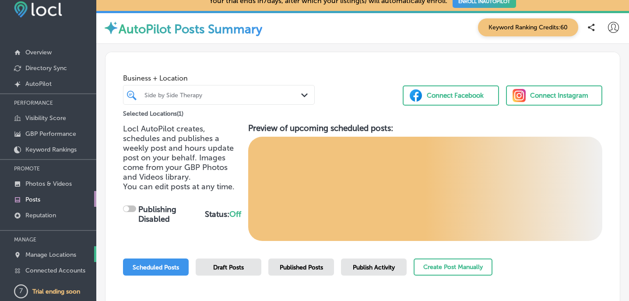
click at [56, 248] on link "Manage Locations" at bounding box center [48, 254] width 96 height 16
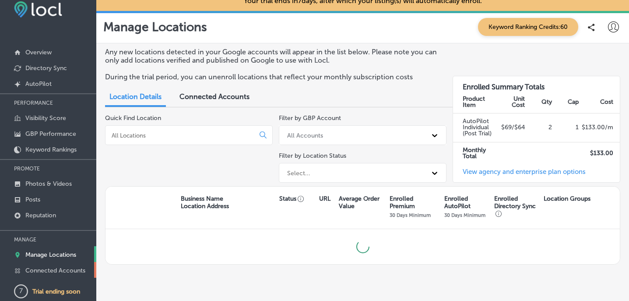
click at [58, 267] on p "Connected Accounts" at bounding box center [55, 270] width 60 height 7
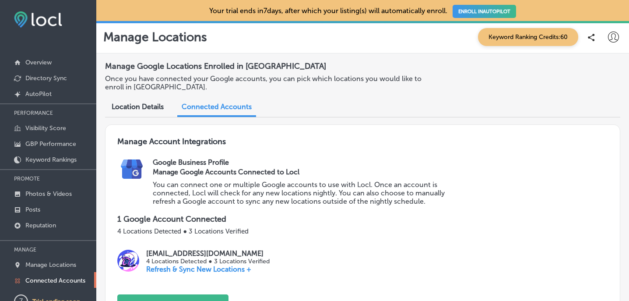
click at [142, 103] on span "Location Details" at bounding box center [138, 106] width 52 height 8
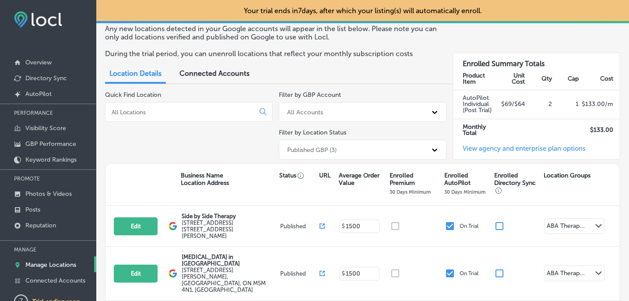
scroll to position [32, 0]
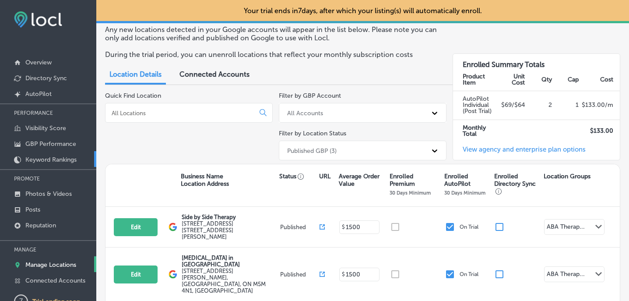
click at [42, 157] on p "Keyword Rankings" at bounding box center [50, 159] width 51 height 7
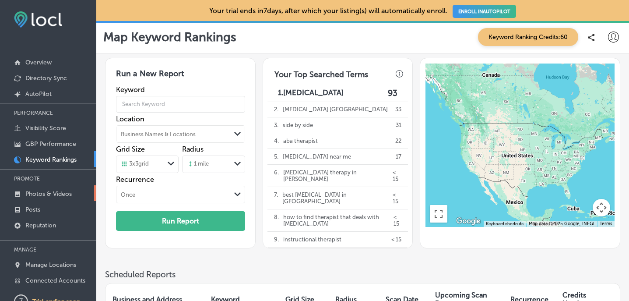
click at [51, 192] on p "Photos & Videos" at bounding box center [48, 193] width 46 height 7
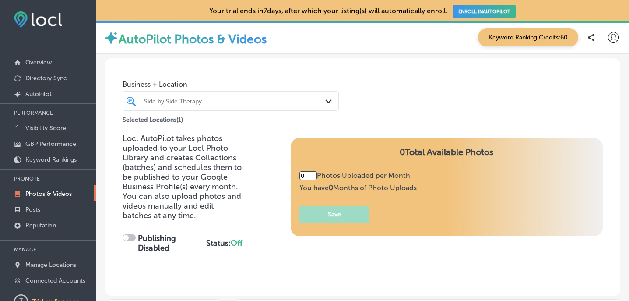
type input "5"
click at [474, 12] on link "ENROLL IN AUTOPILOT" at bounding box center [484, 11] width 63 height 13
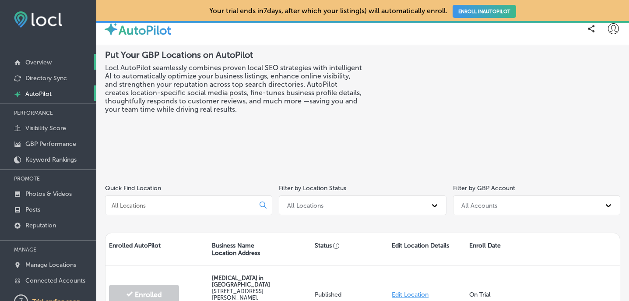
click at [46, 62] on p "Overview" at bounding box center [38, 62] width 26 height 7
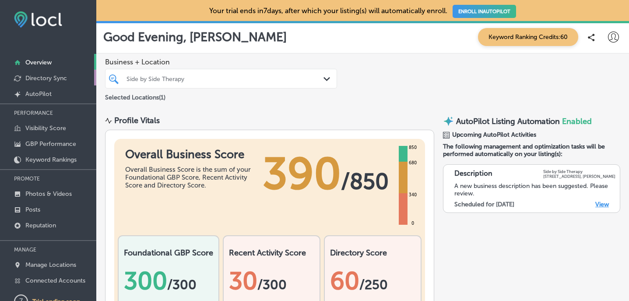
click at [53, 77] on p "Directory Sync" at bounding box center [46, 77] width 42 height 7
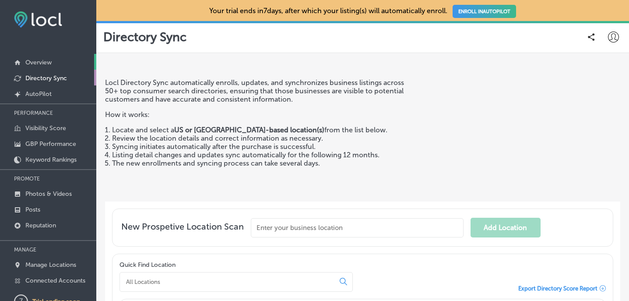
click at [58, 69] on link "Overview" at bounding box center [48, 62] width 96 height 16
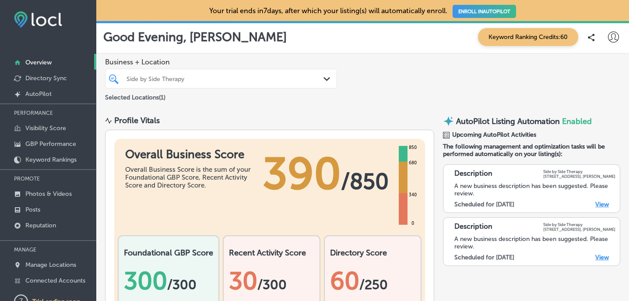
click at [521, 36] on span "Keyword Ranking Credits: 60" at bounding box center [528, 37] width 100 height 18
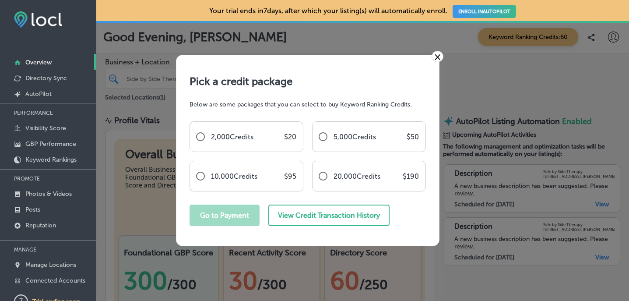
click at [440, 59] on link "×" at bounding box center [438, 56] width 12 height 11
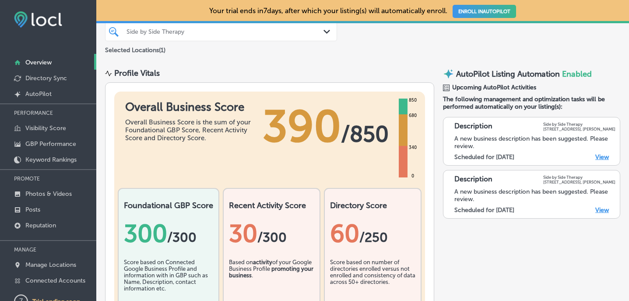
scroll to position [48, 0]
click at [602, 157] on link "View" at bounding box center [602, 156] width 14 height 7
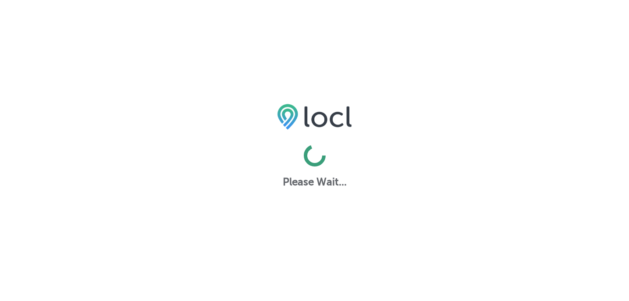
select select "US"
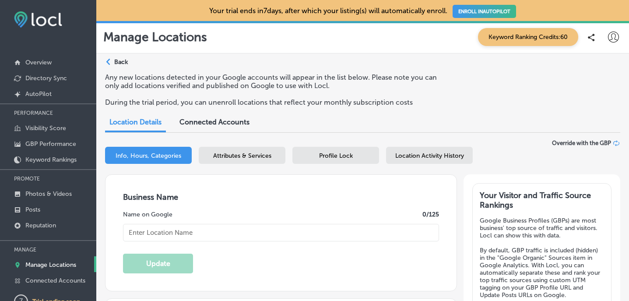
checkbox input "true"
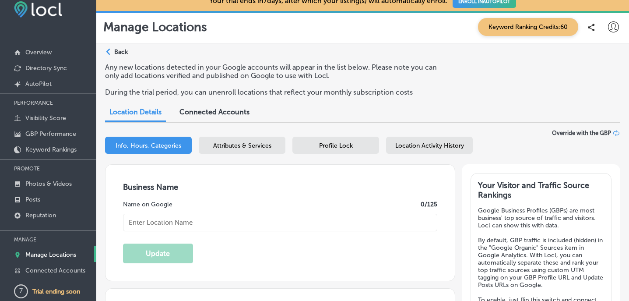
checkbox input "true"
type input "Side by Side Therapy"
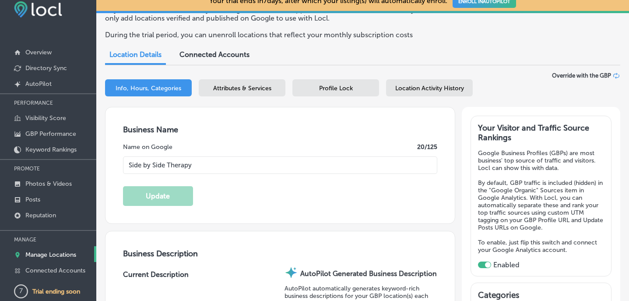
type textarea "At Side by Side Therapy, our team of dedicated ABA therapists delivers personal…"
type input "[STREET_ADDRESS]"
type input "[PERSON_NAME]"
type input "L4J 6H2"
type input "CA"
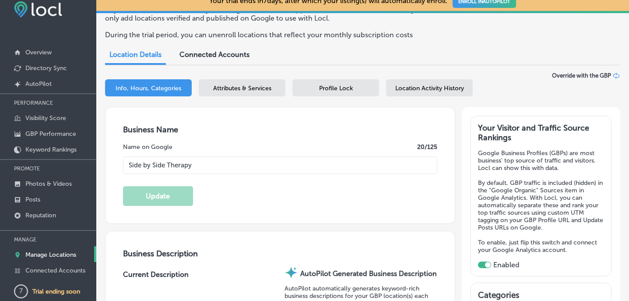
type input "[URL][DOMAIN_NAME]"
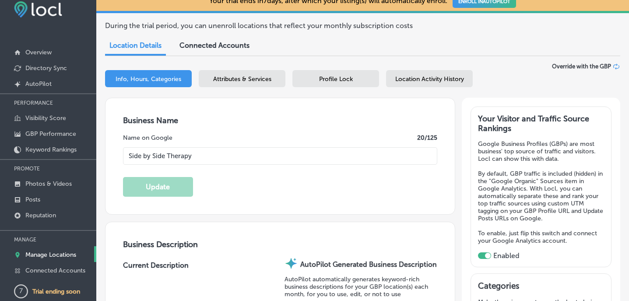
type textarea "Side by Side [MEDICAL_DATA] understands parents of children with [MEDICAL_DATA]…"
select select "CA"
type input "[PHONE_NUMBER]"
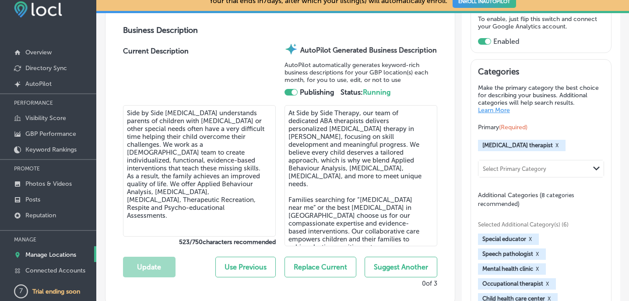
scroll to position [291, 0]
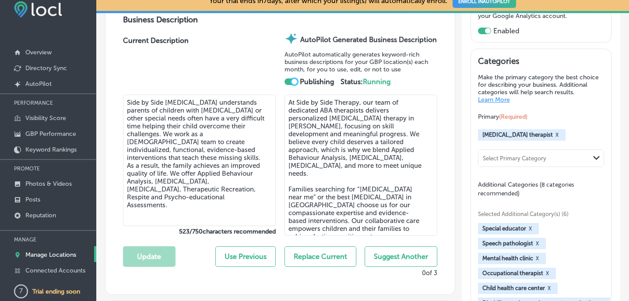
click at [292, 81] on div at bounding box center [295, 82] width 6 height 6
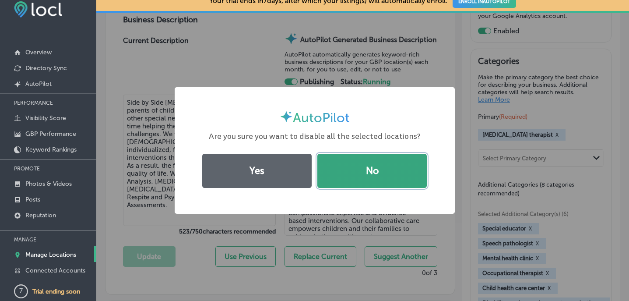
click at [365, 164] on button "No" at bounding box center [371, 171] width 109 height 34
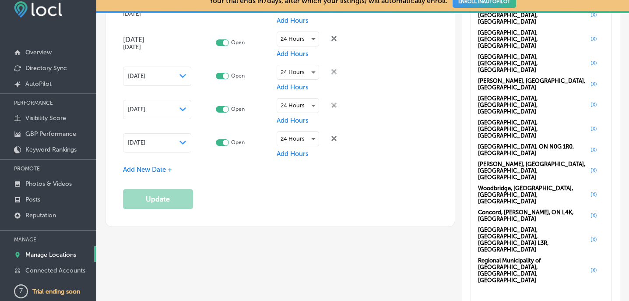
scroll to position [1069, 0]
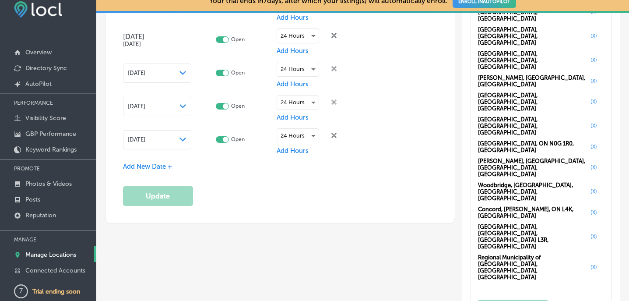
click at [161, 162] on span "Add New Date +" at bounding box center [147, 166] width 49 height 8
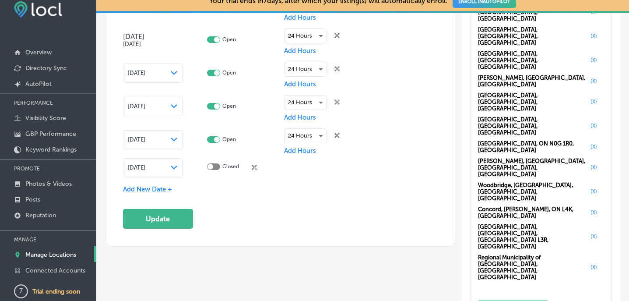
click at [176, 169] on div "[DATE] Path Created with Sketch." at bounding box center [153, 167] width 60 height 19
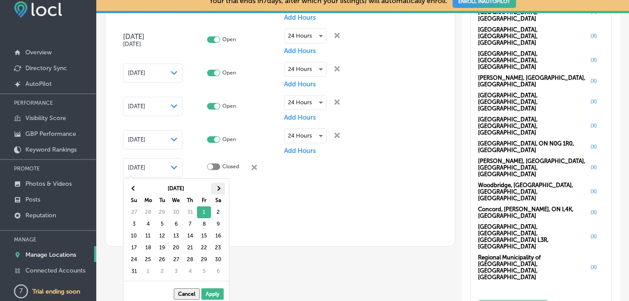
click at [220, 190] on th at bounding box center [218, 189] width 14 height 12
click at [134, 187] on span at bounding box center [134, 188] width 5 height 5
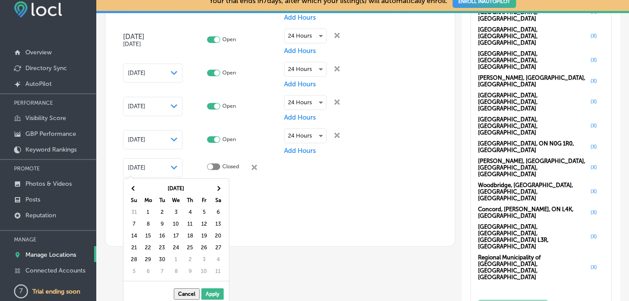
click at [134, 187] on span at bounding box center [134, 188] width 5 height 5
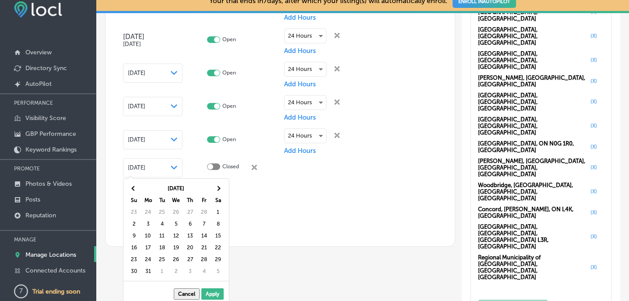
click at [134, 187] on span at bounding box center [134, 188] width 5 height 5
click at [221, 190] on th at bounding box center [218, 189] width 14 height 12
click at [193, 296] on button "Cancel" at bounding box center [187, 293] width 26 height 11
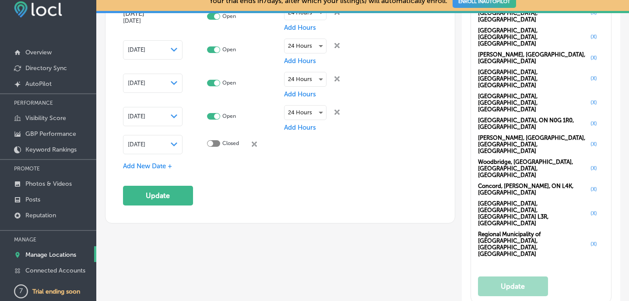
scroll to position [1095, 0]
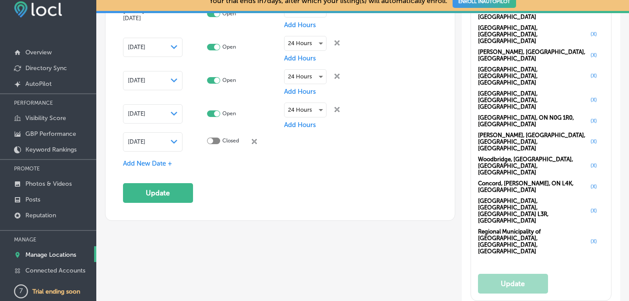
click at [258, 138] on div "Closed close Created with Sketch." at bounding box center [233, 141] width 53 height 8
click at [256, 139] on icon "close Created with Sketch." at bounding box center [254, 141] width 5 height 5
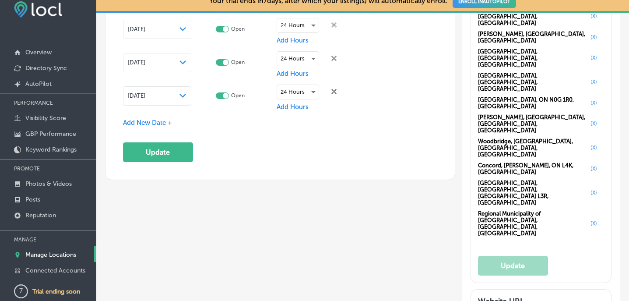
scroll to position [1113, 0]
drag, startPoint x: 483, startPoint y: 193, endPoint x: 513, endPoint y: 211, distance: 34.6
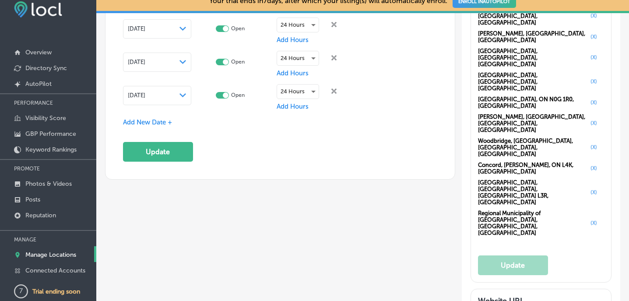
click at [629, 187] on html "iconmonstr-menu-thin copy Created with Sketch. Overview Directory Sync Created …" at bounding box center [314, 140] width 629 height 301
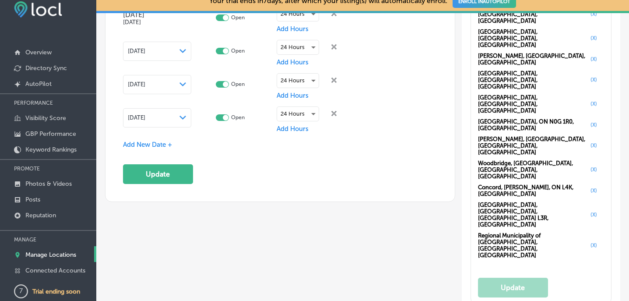
scroll to position [1093, 0]
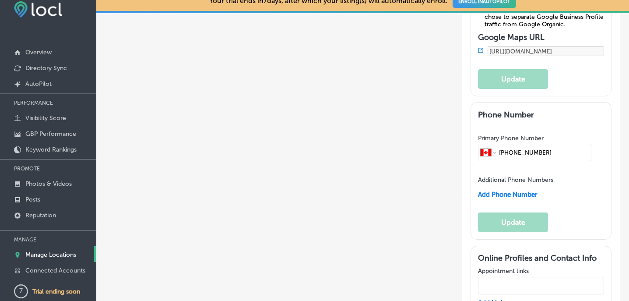
scroll to position [1455, 0]
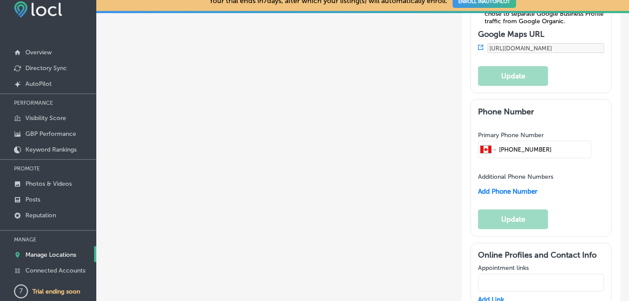
click at [515, 274] on input "text" at bounding box center [541, 283] width 126 height 18
click at [490, 274] on input "text" at bounding box center [541, 283] width 126 height 18
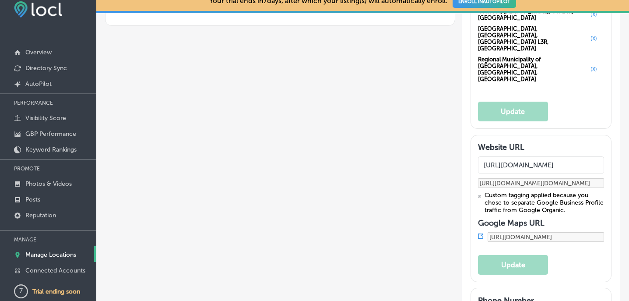
scroll to position [1271, 0]
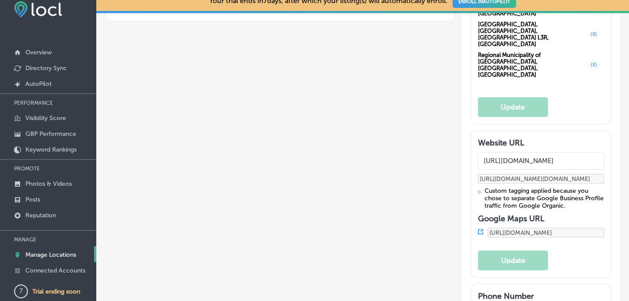
drag, startPoint x: 567, startPoint y: 177, endPoint x: 495, endPoint y: 173, distance: 72.8
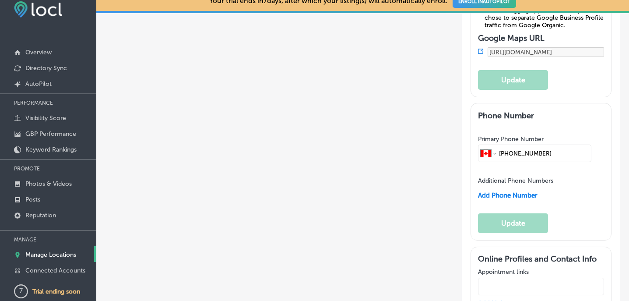
scroll to position [1450, 0]
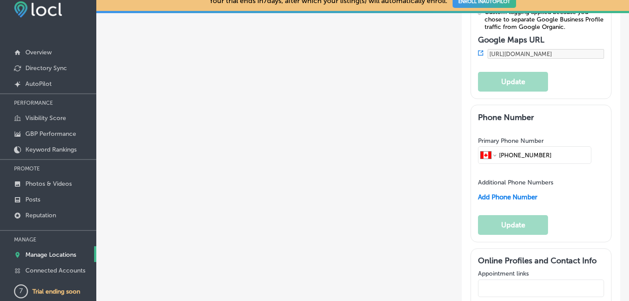
click at [507, 279] on input "text" at bounding box center [541, 288] width 126 height 18
type input "c"
paste input "[PHONE_NUMBER]"
click at [506, 279] on input "Call [PHONE_NUMBER]" at bounding box center [541, 288] width 126 height 18
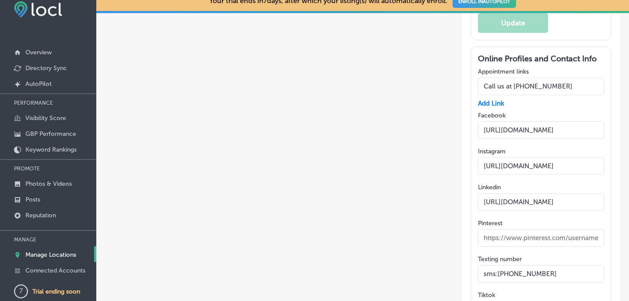
scroll to position [1670, 0]
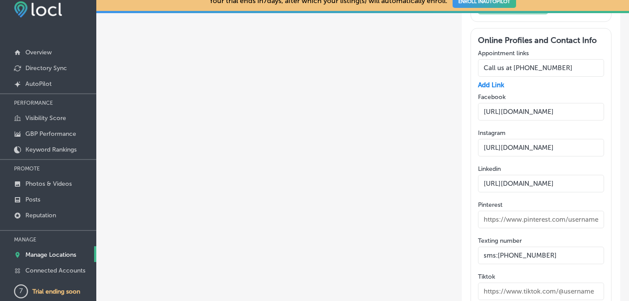
type input "Call us at [PHONE_NUMBER]"
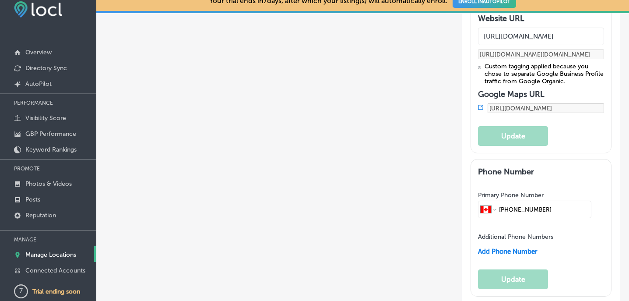
scroll to position [1407, 0]
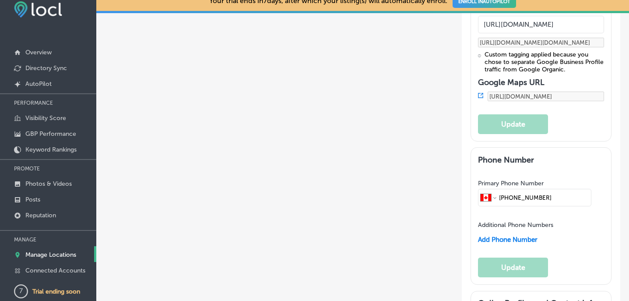
drag, startPoint x: 566, startPoint y: 169, endPoint x: 447, endPoint y: 164, distance: 119.2
